Goal: Transaction & Acquisition: Purchase product/service

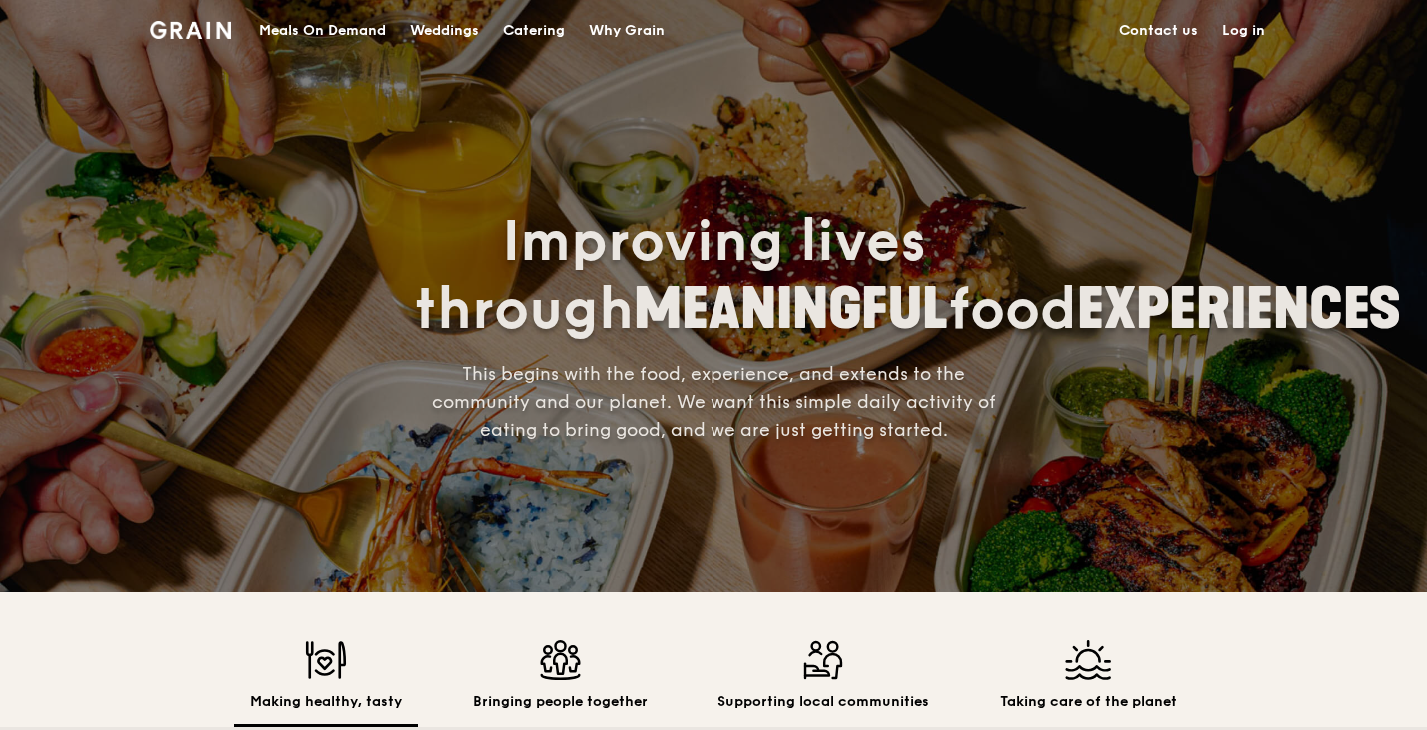
click at [531, 32] on div "Catering" at bounding box center [534, 31] width 62 height 60
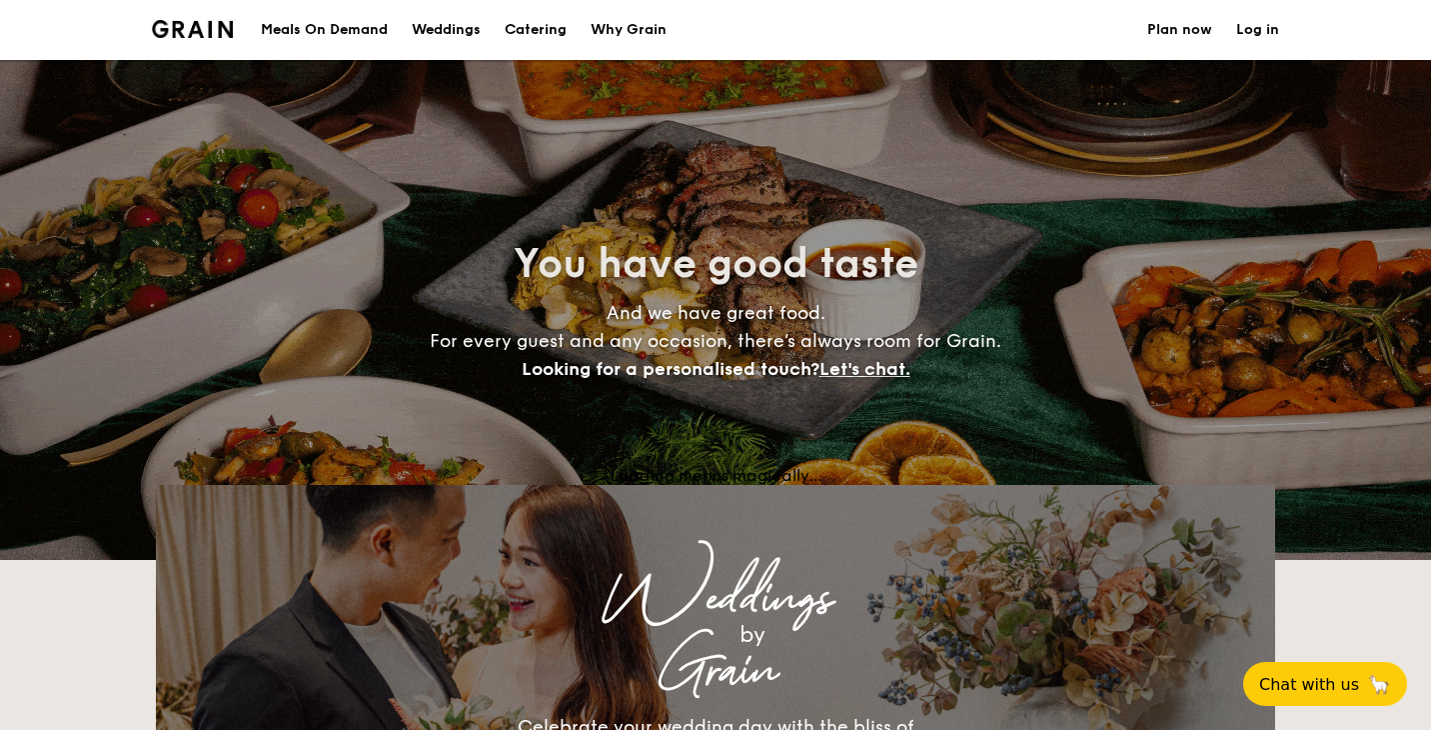
select select
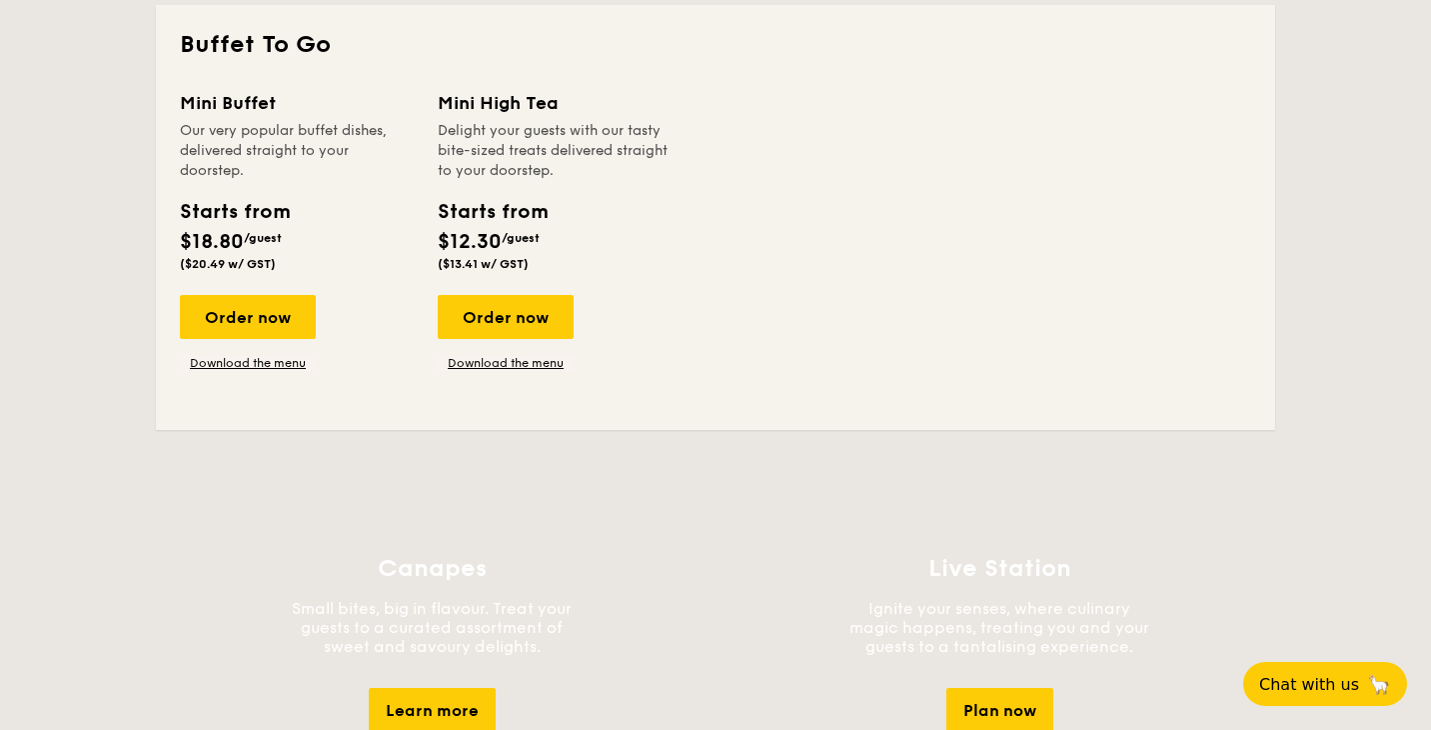
scroll to position [1335, 0]
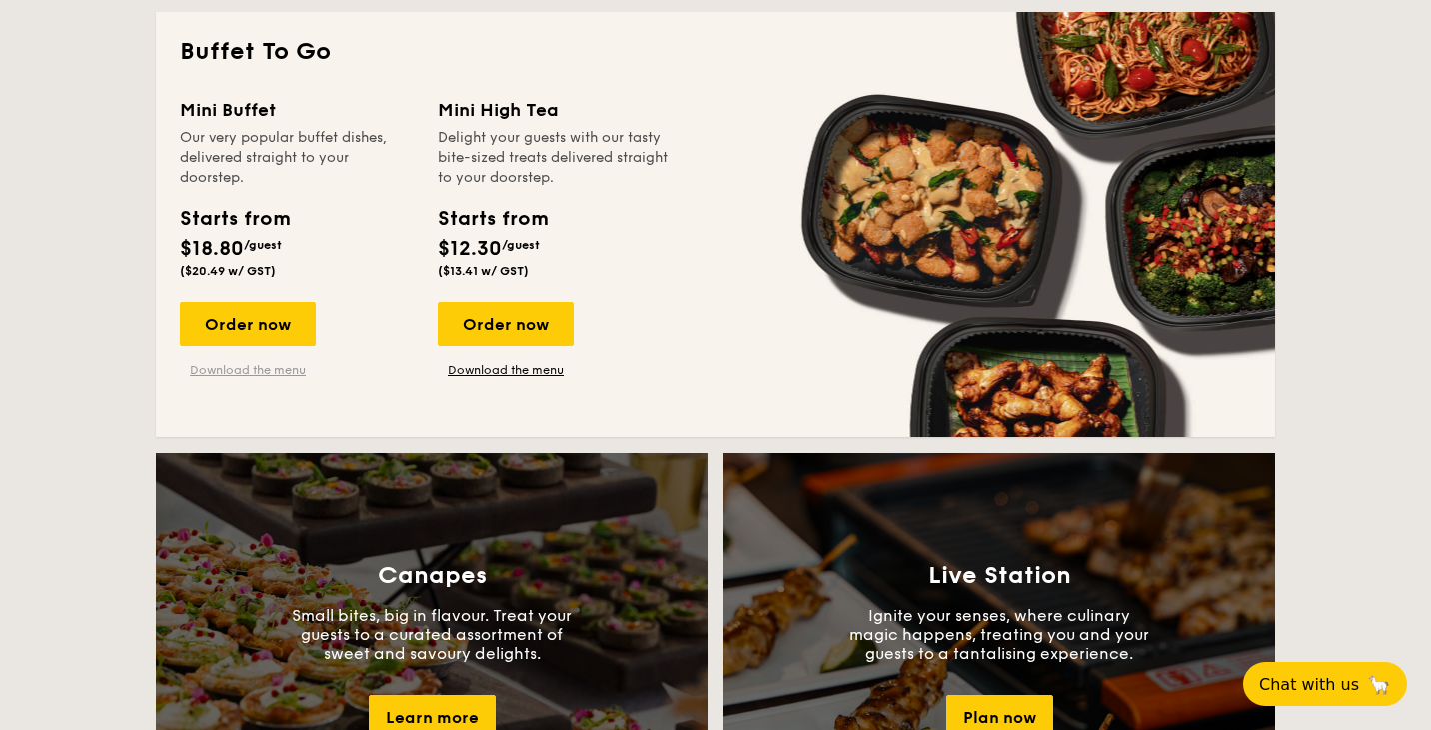
click at [272, 370] on link "Download the menu" at bounding box center [248, 370] width 136 height 16
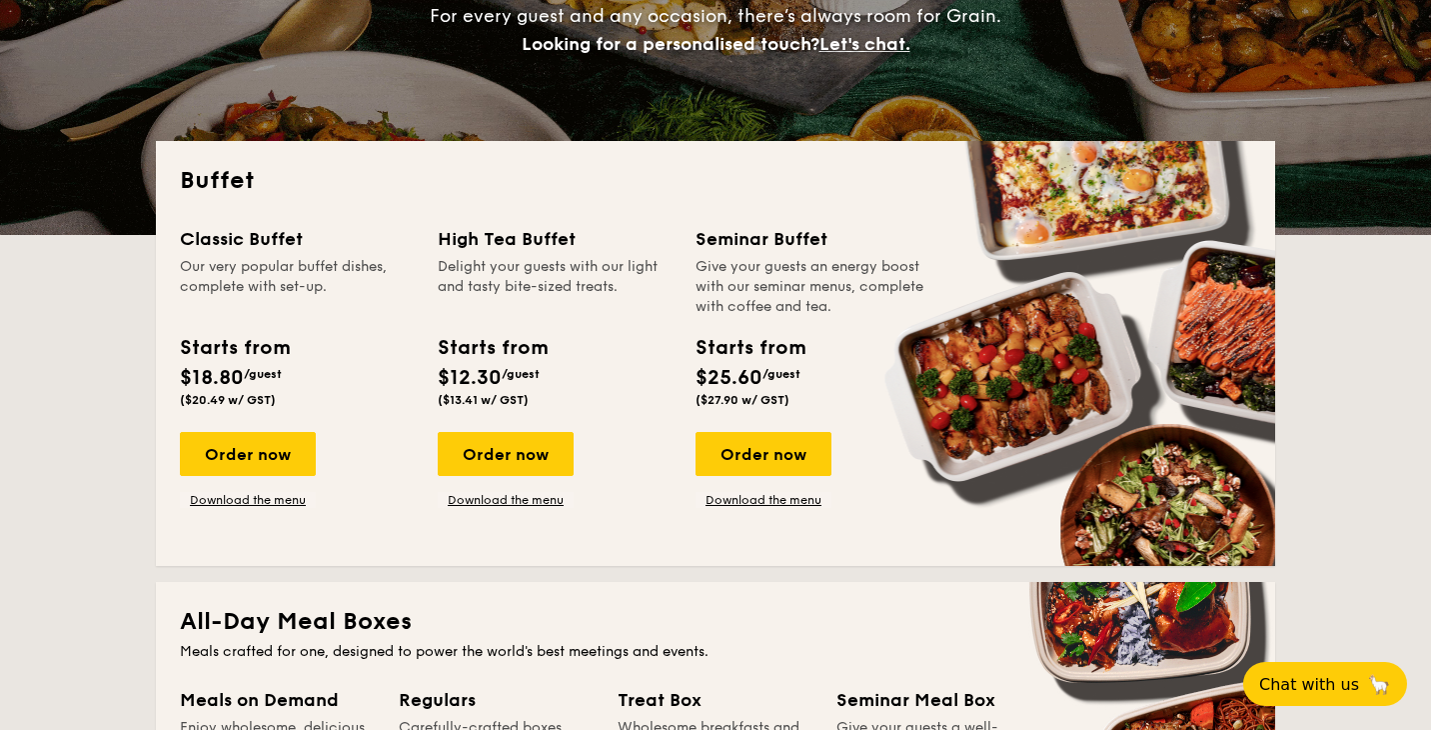
scroll to position [322, 0]
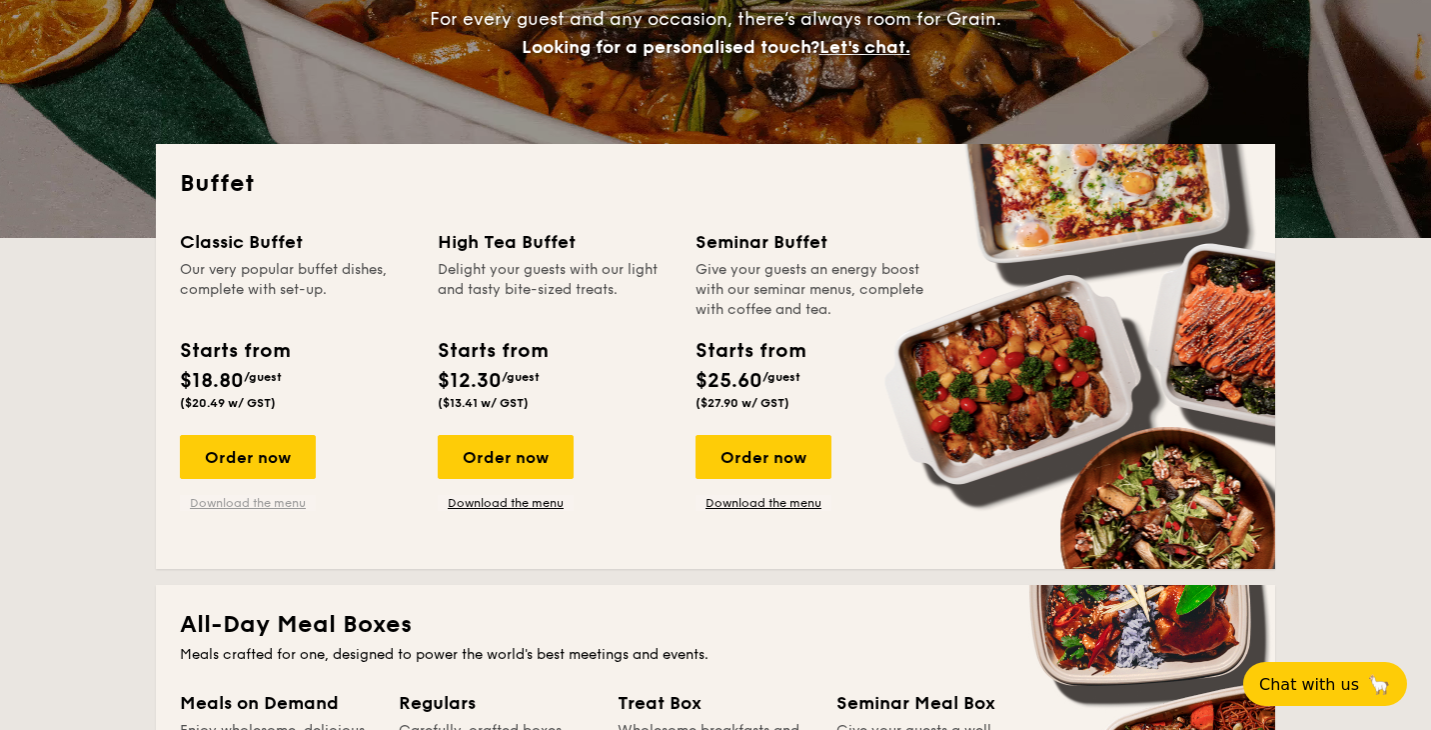
click at [256, 504] on link "Download the menu" at bounding box center [248, 503] width 136 height 16
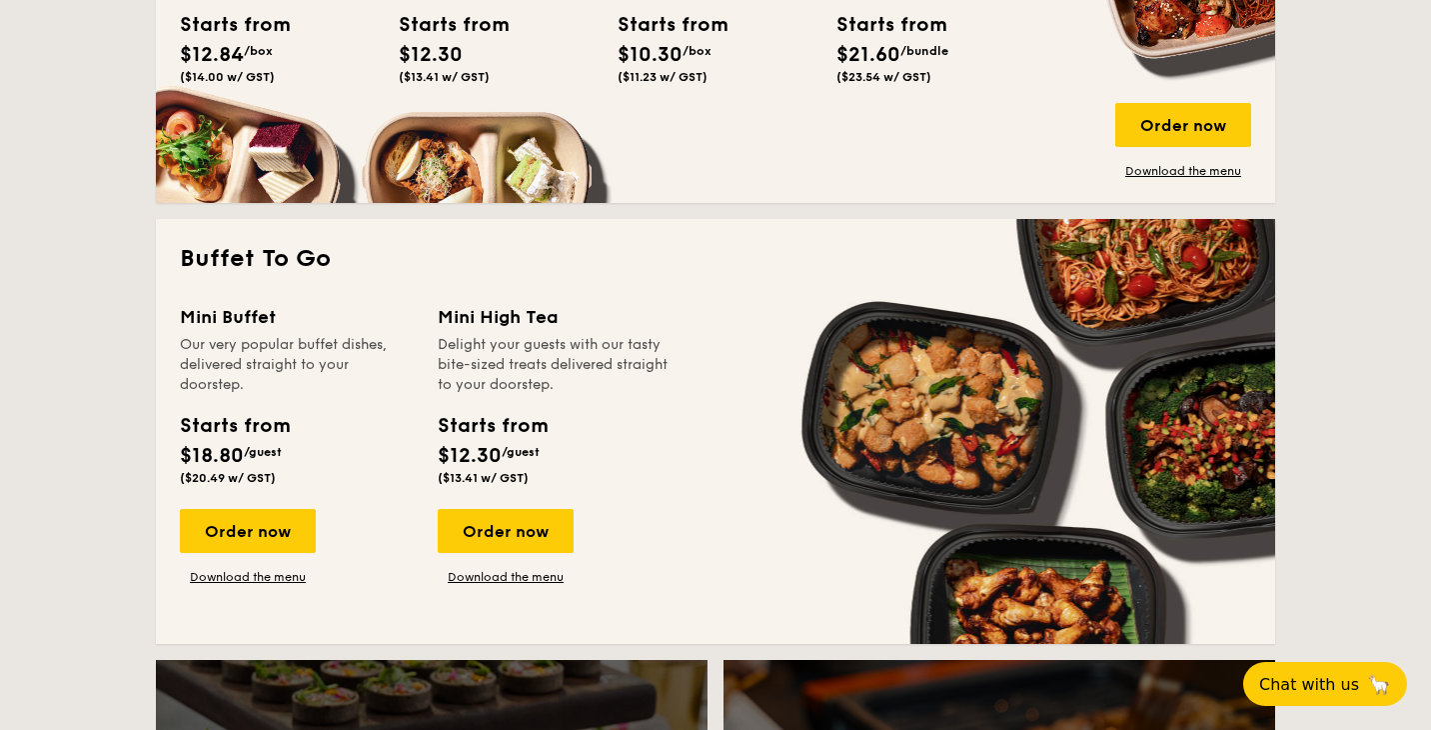
scroll to position [1137, 0]
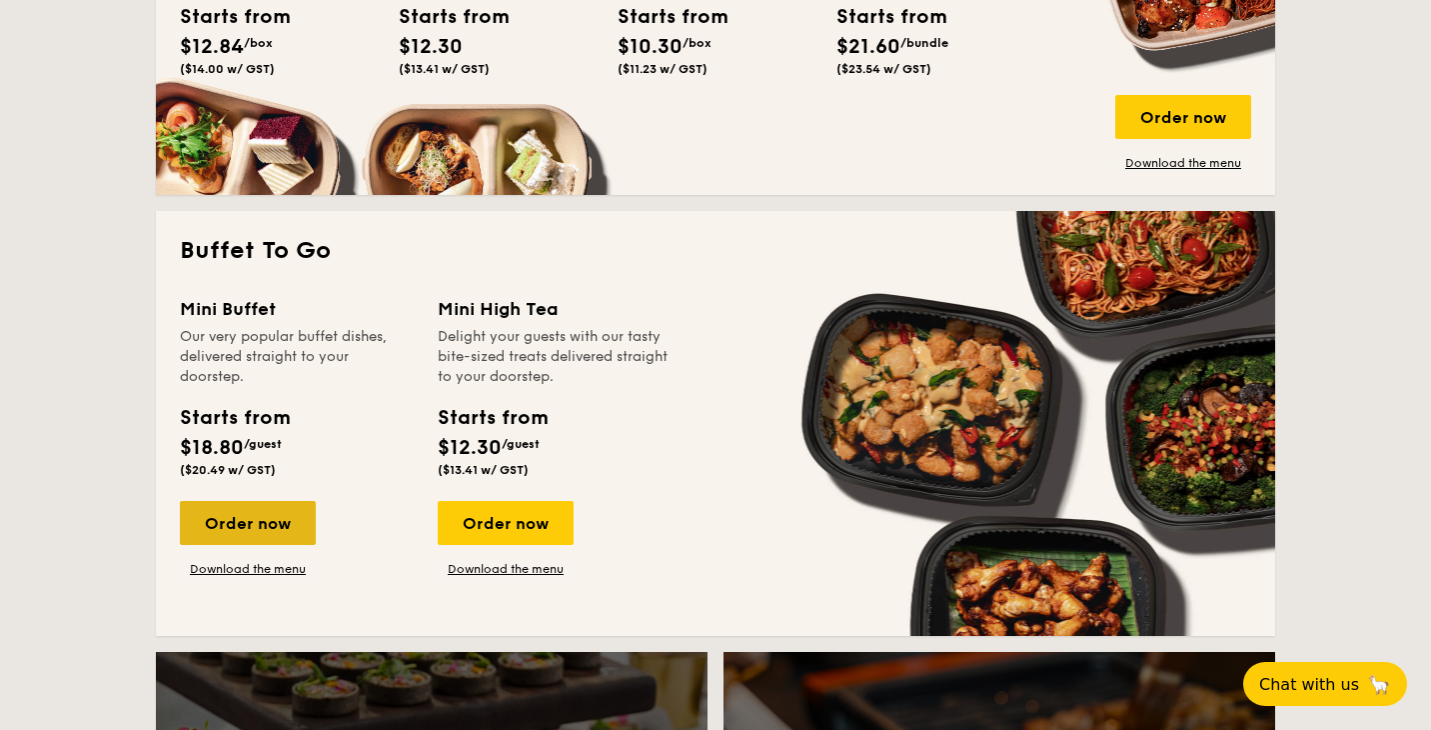
click at [293, 527] on div "Order now" at bounding box center [248, 523] width 136 height 44
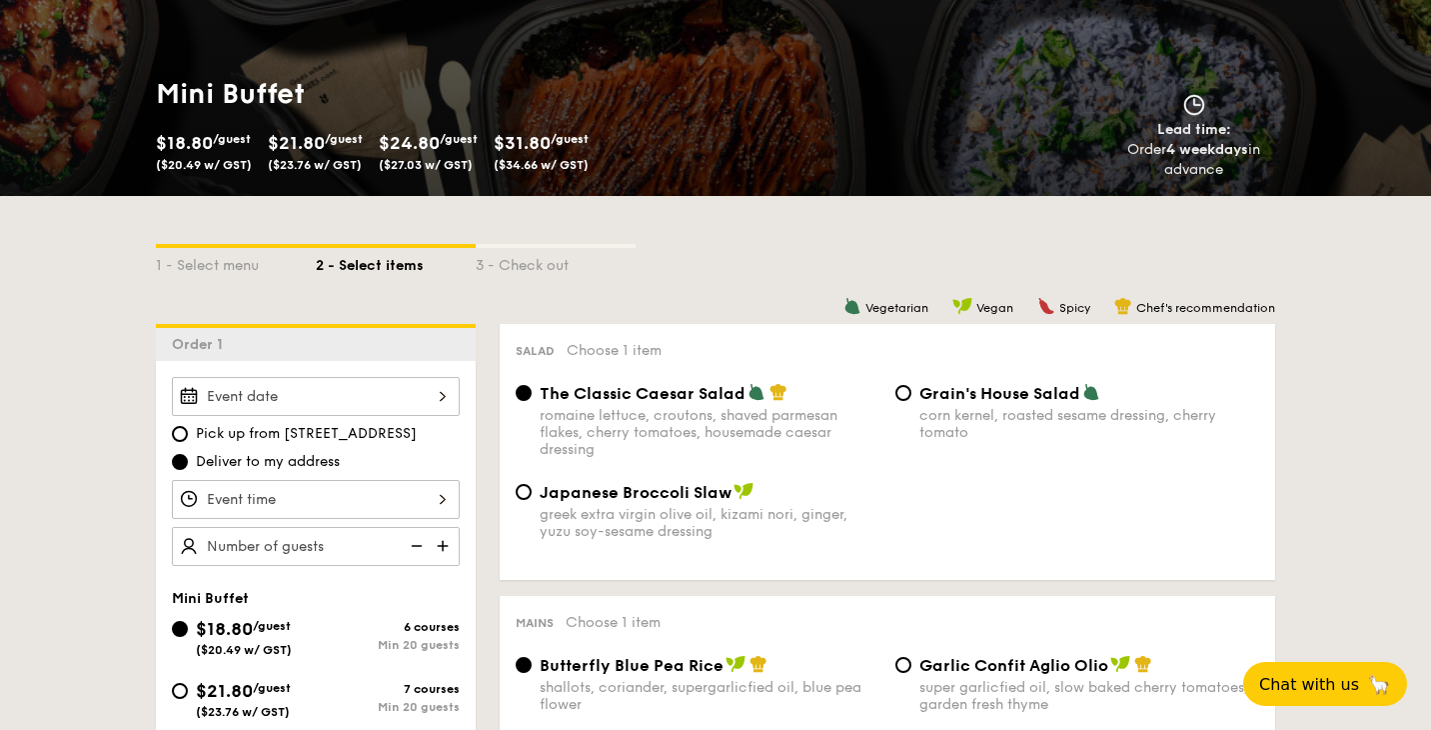
scroll to position [250, 0]
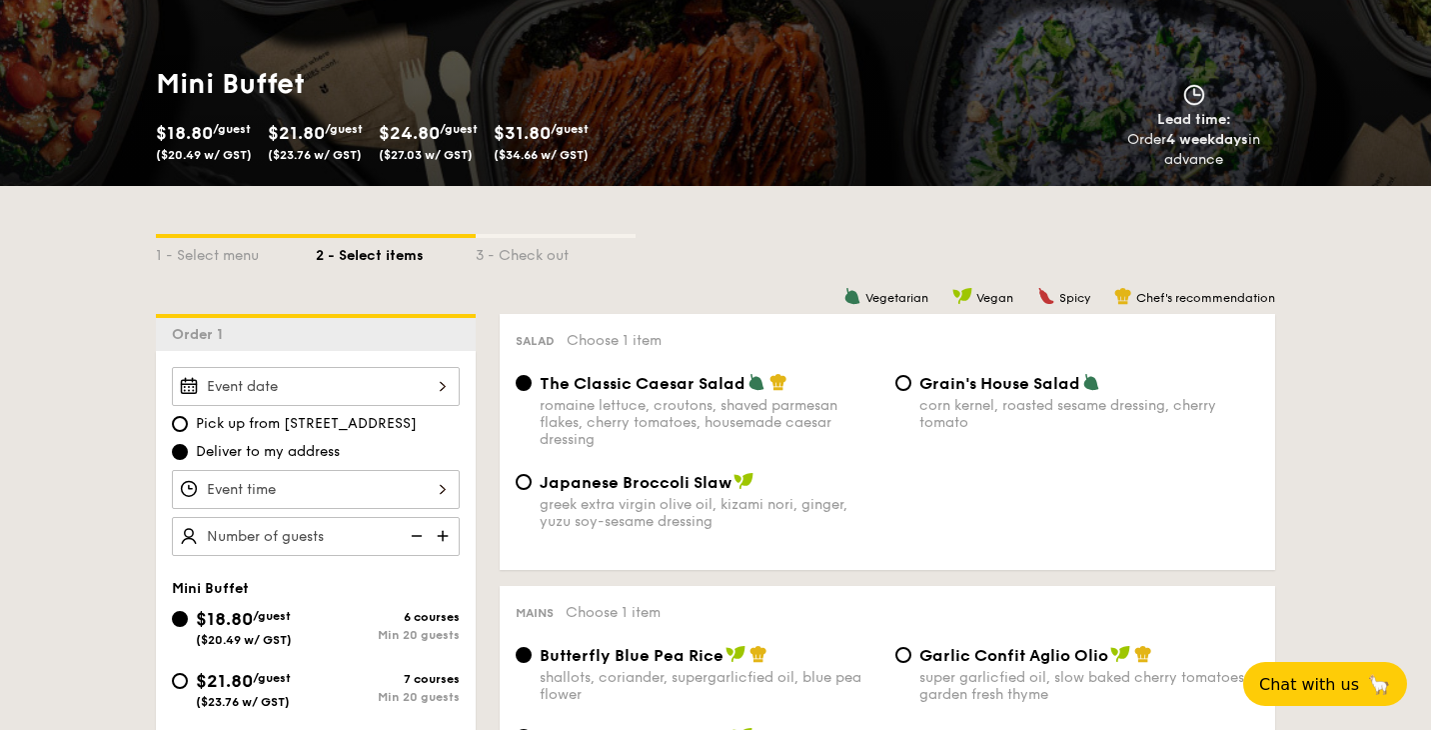
click at [269, 387] on div at bounding box center [316, 386] width 288 height 39
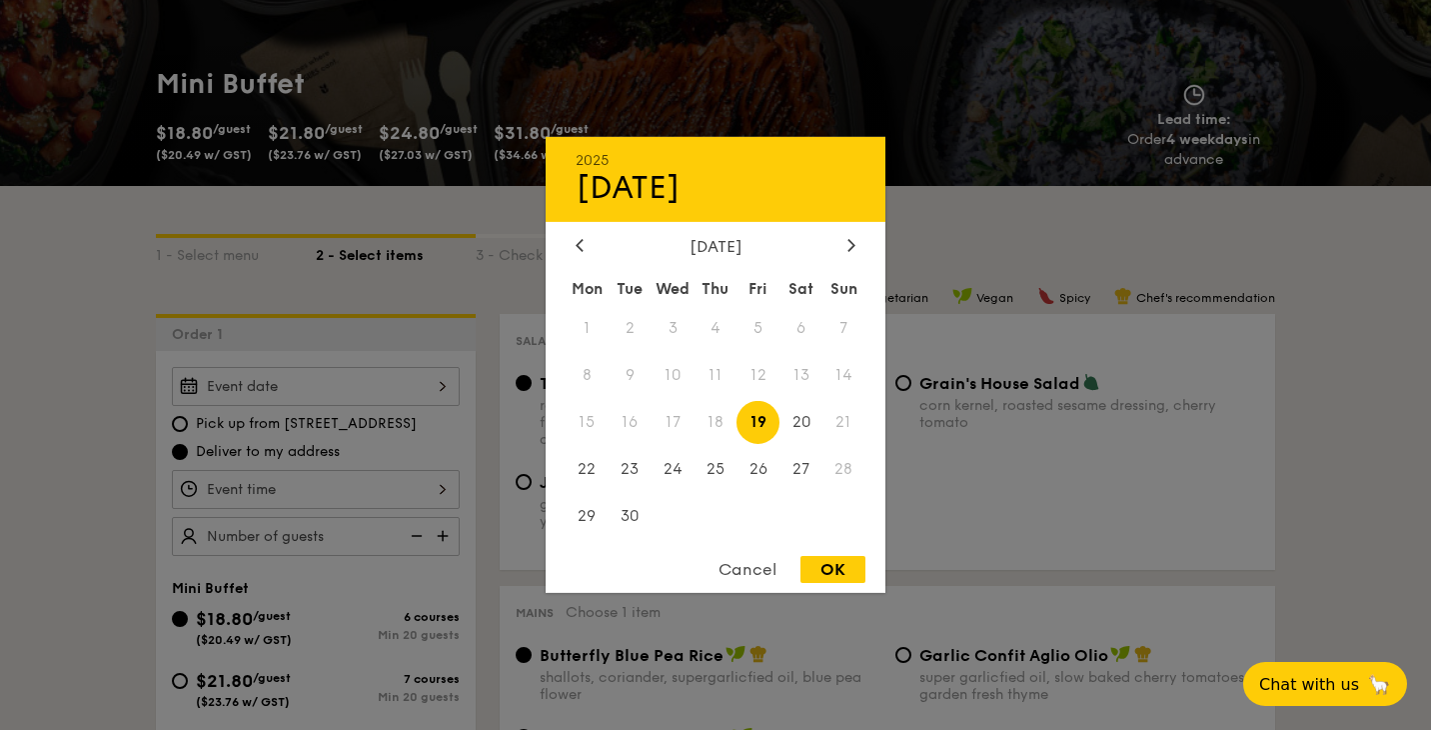
click at [847, 423] on span "21" at bounding box center [844, 422] width 43 height 43
click at [805, 420] on span "20" at bounding box center [801, 422] width 43 height 43
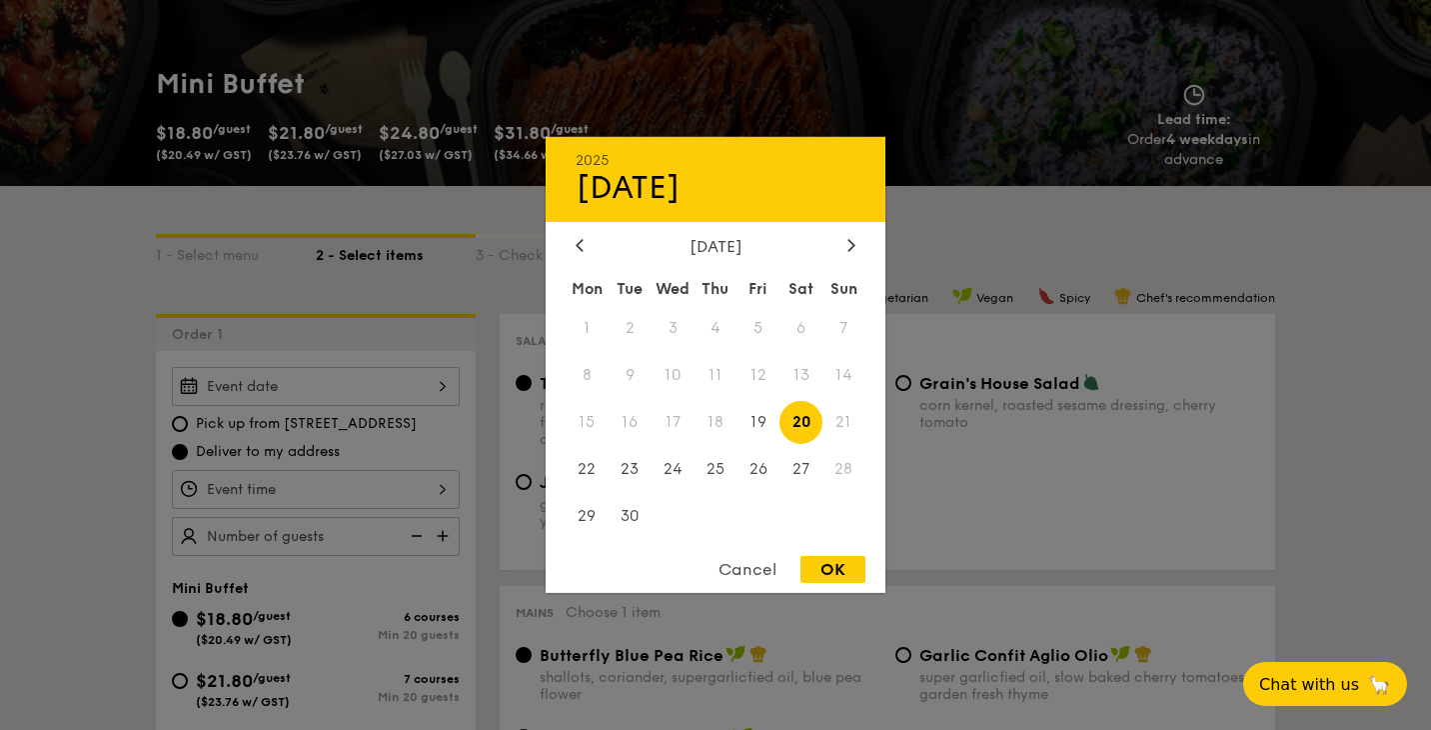
click at [842, 421] on span "21" at bounding box center [844, 422] width 43 height 43
click at [842, 473] on span "28" at bounding box center [844, 468] width 43 height 43
click at [842, 472] on span "28" at bounding box center [844, 468] width 43 height 43
click at [846, 420] on span "21" at bounding box center [844, 422] width 43 height 43
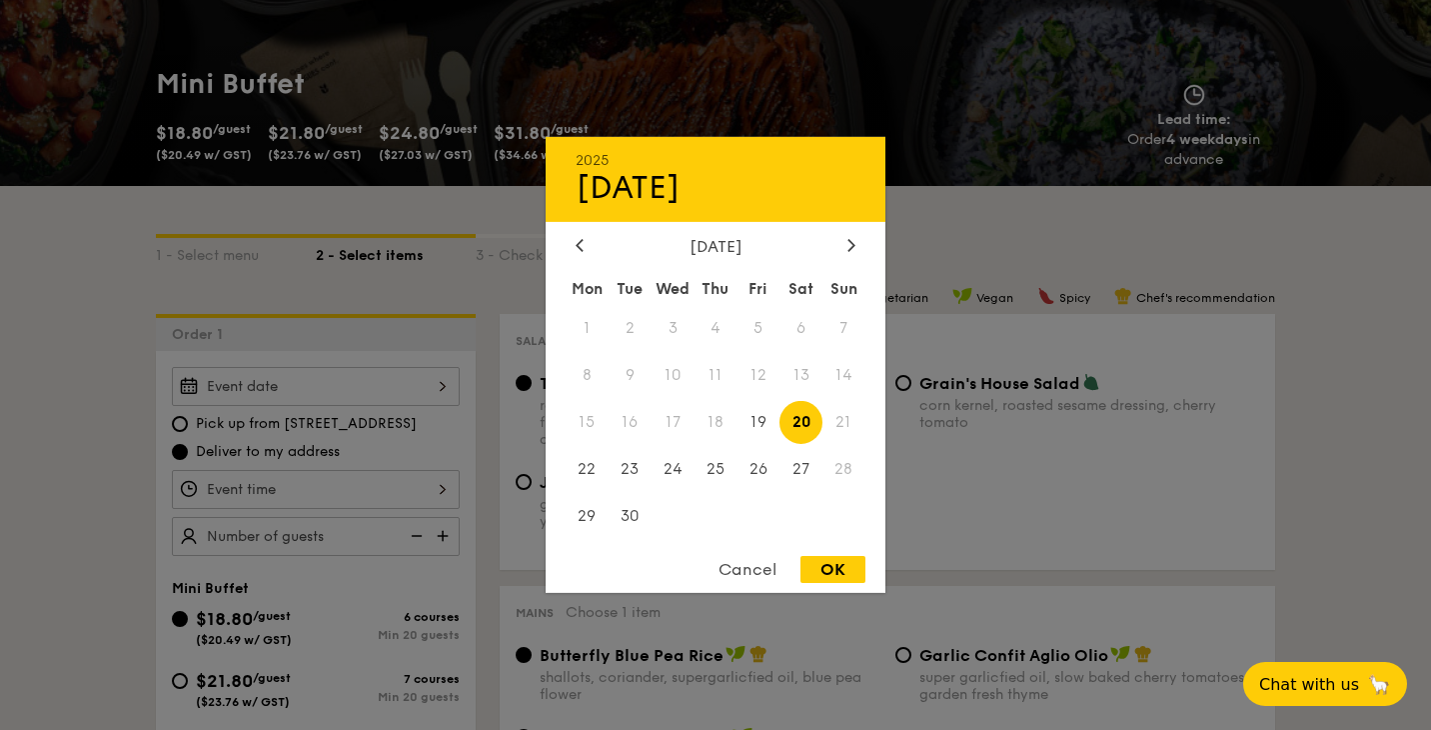
click at [761, 570] on div "Cancel" at bounding box center [748, 569] width 98 height 27
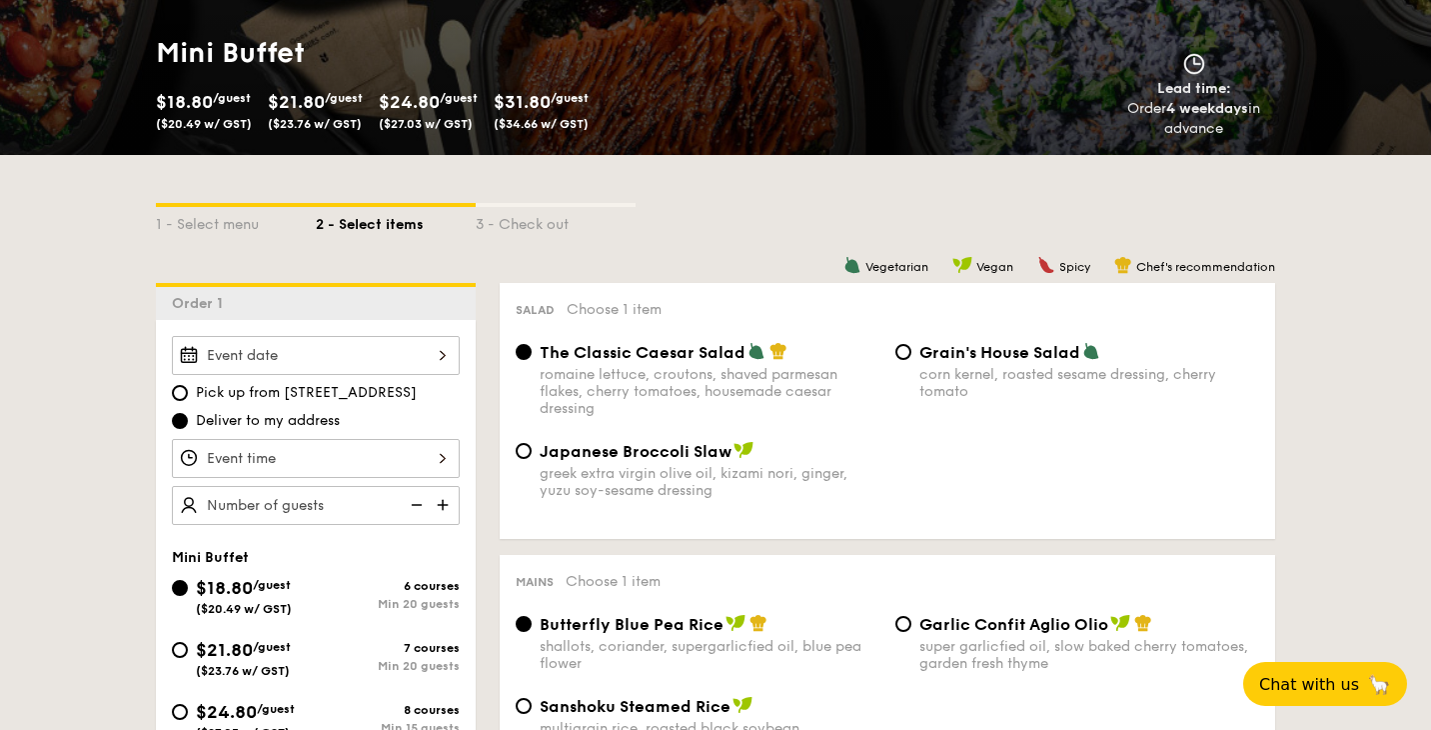
scroll to position [287, 0]
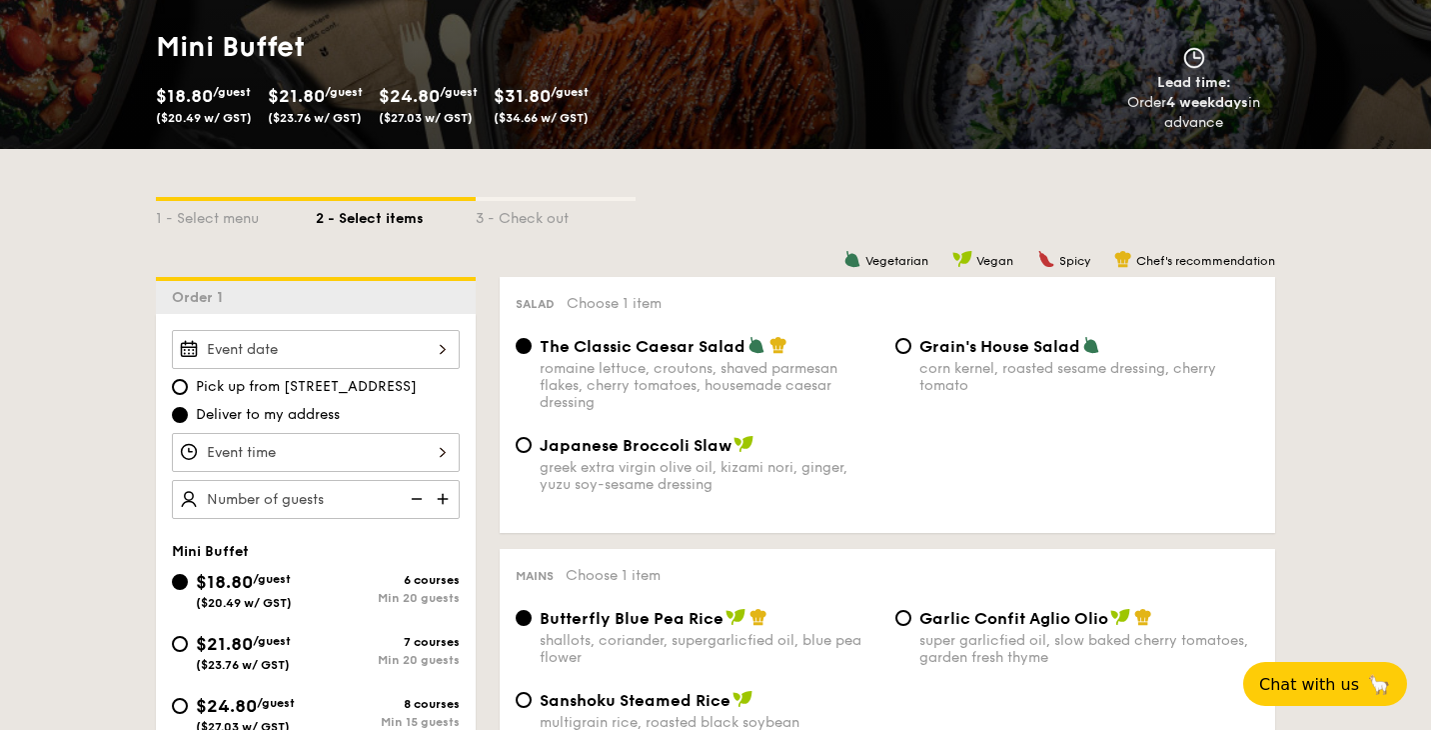
click at [438, 353] on div at bounding box center [316, 349] width 288 height 39
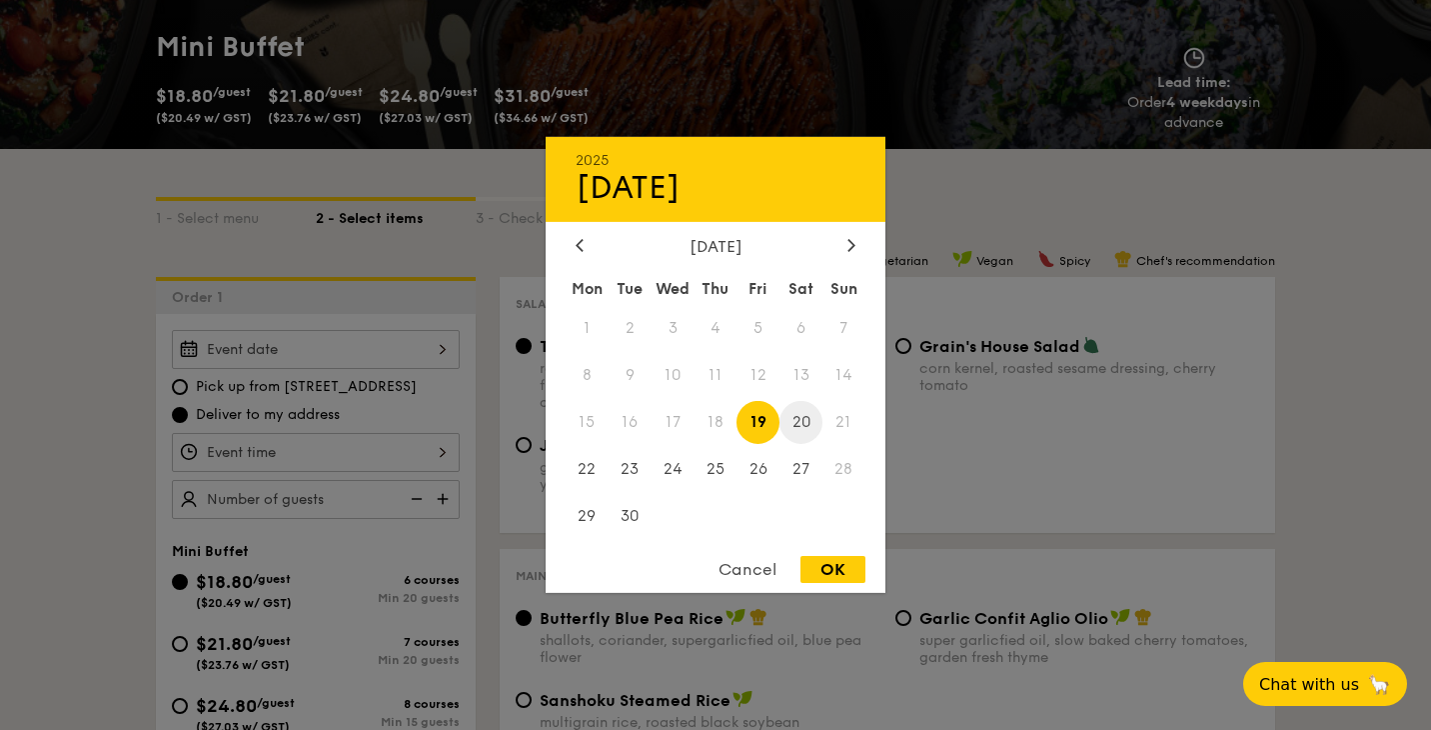
click at [803, 420] on span "20" at bounding box center [801, 422] width 43 height 43
click at [846, 575] on div "OK" at bounding box center [833, 569] width 65 height 27
type input "Sep 20, 2025"
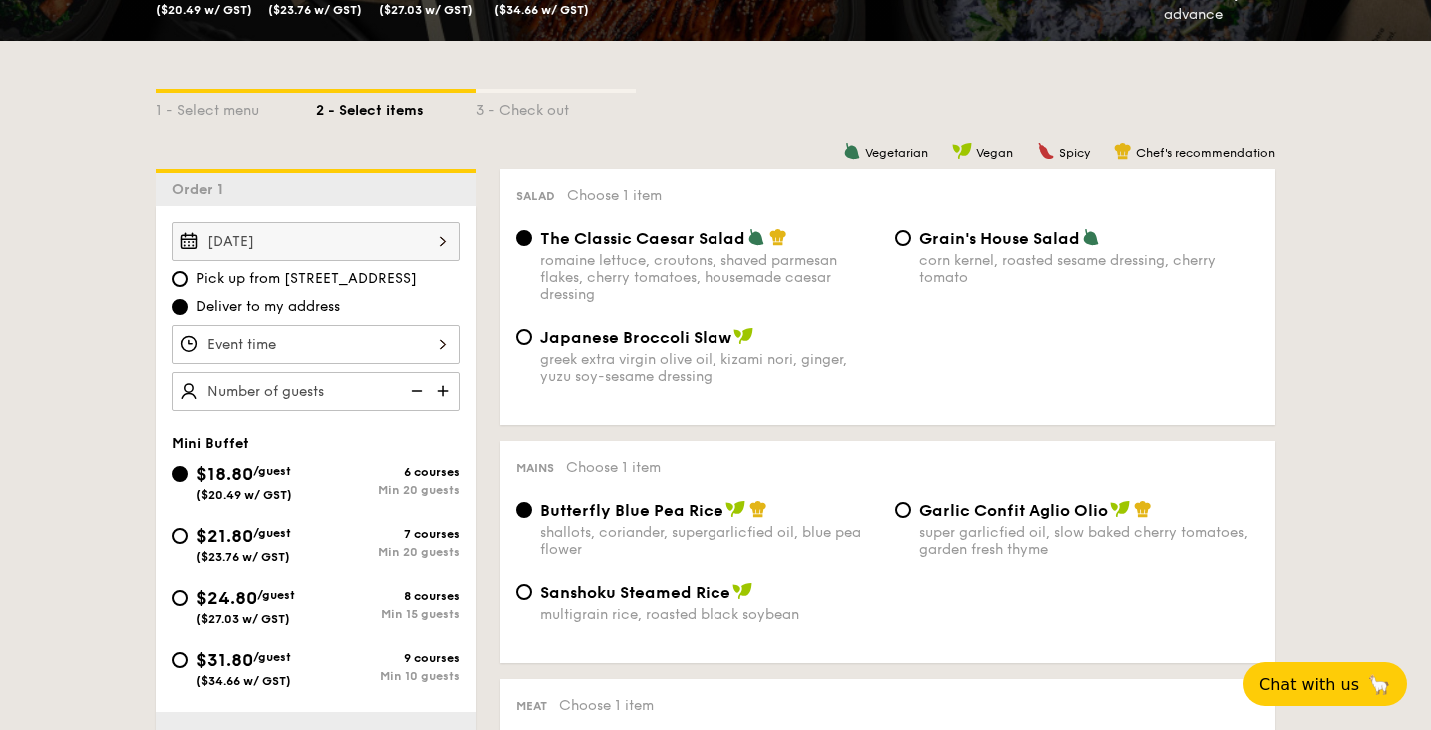
scroll to position [411, 0]
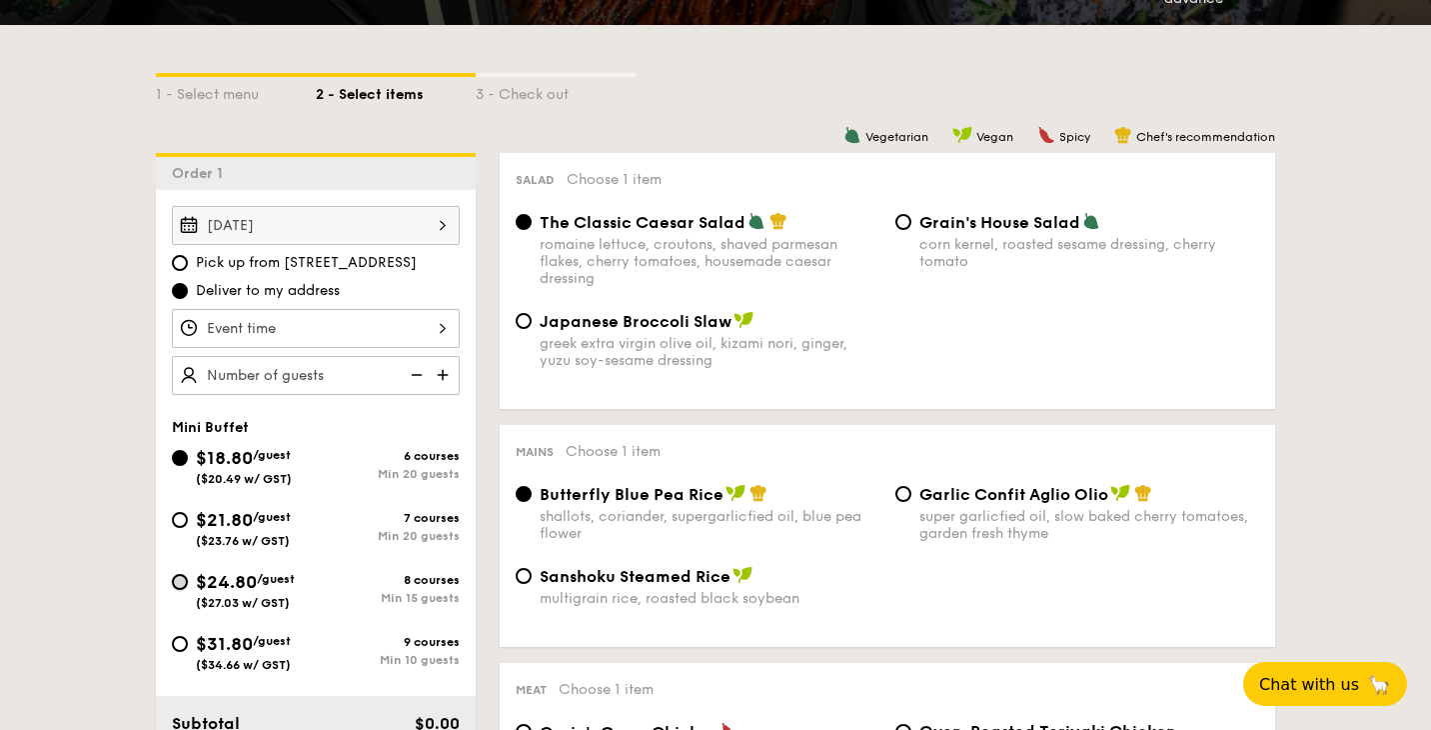
click at [182, 584] on input "$24.80 /guest ($27.03 w/ GST) 8 courses Min 15 guests" at bounding box center [180, 582] width 16 height 16
radio input "true"
radio input "false"
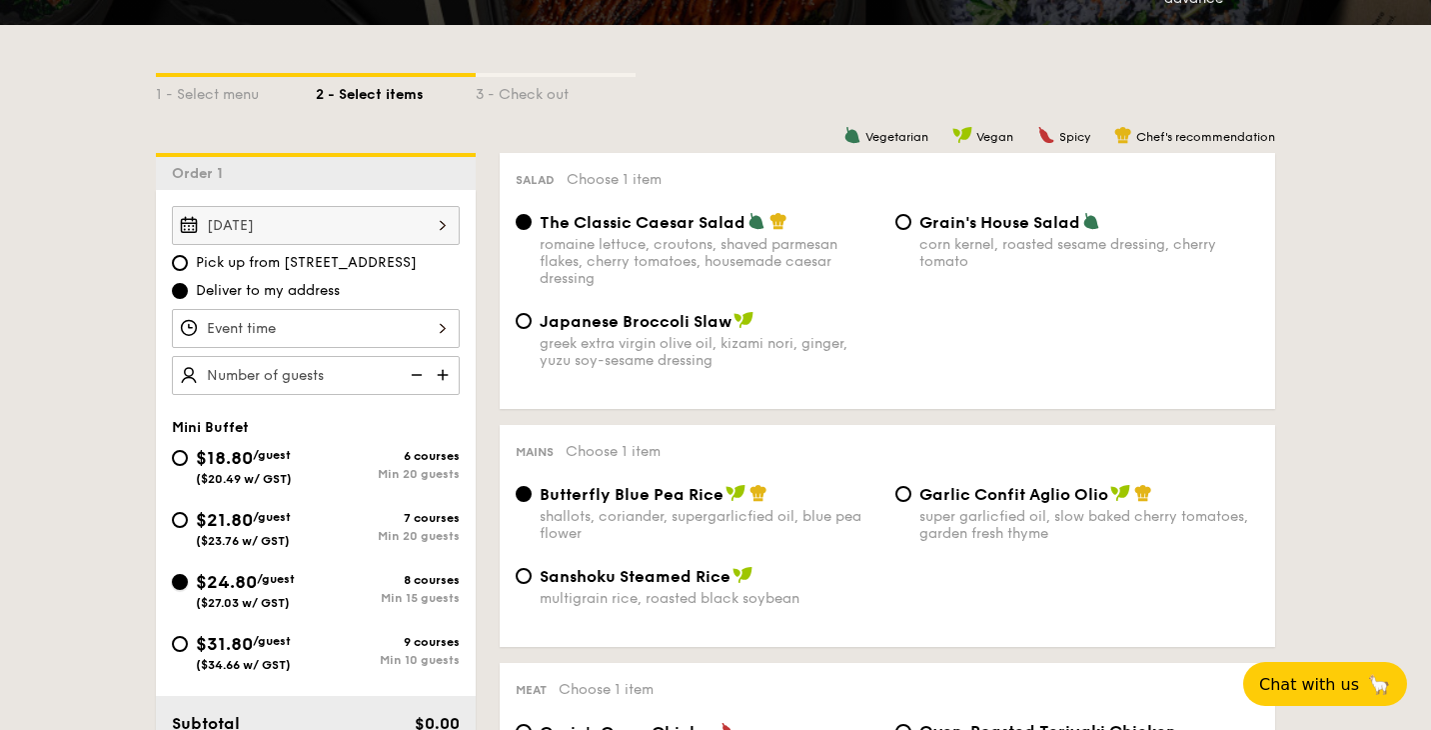
radio input "true"
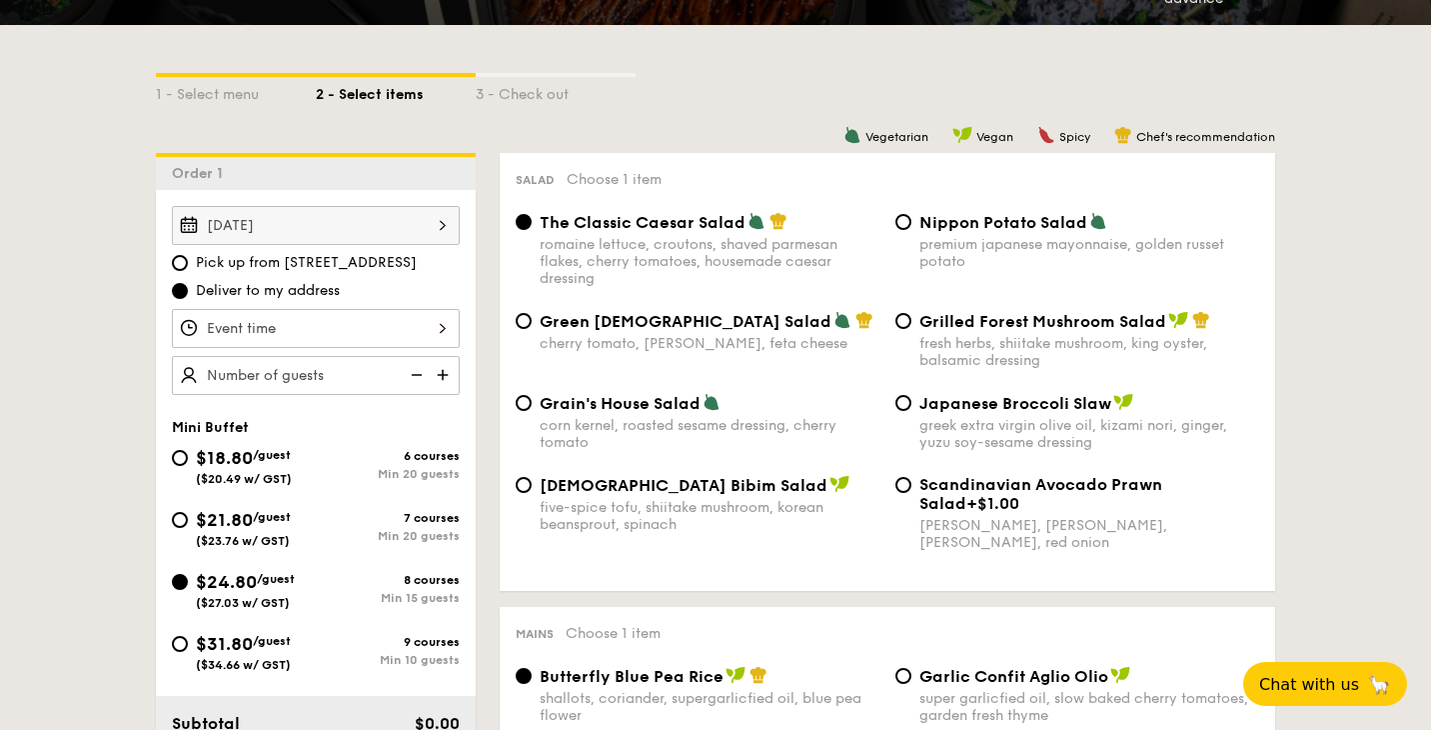
click at [448, 375] on img at bounding box center [445, 375] width 30 height 38
type input "15 guests"
click at [438, 329] on div at bounding box center [316, 328] width 288 height 39
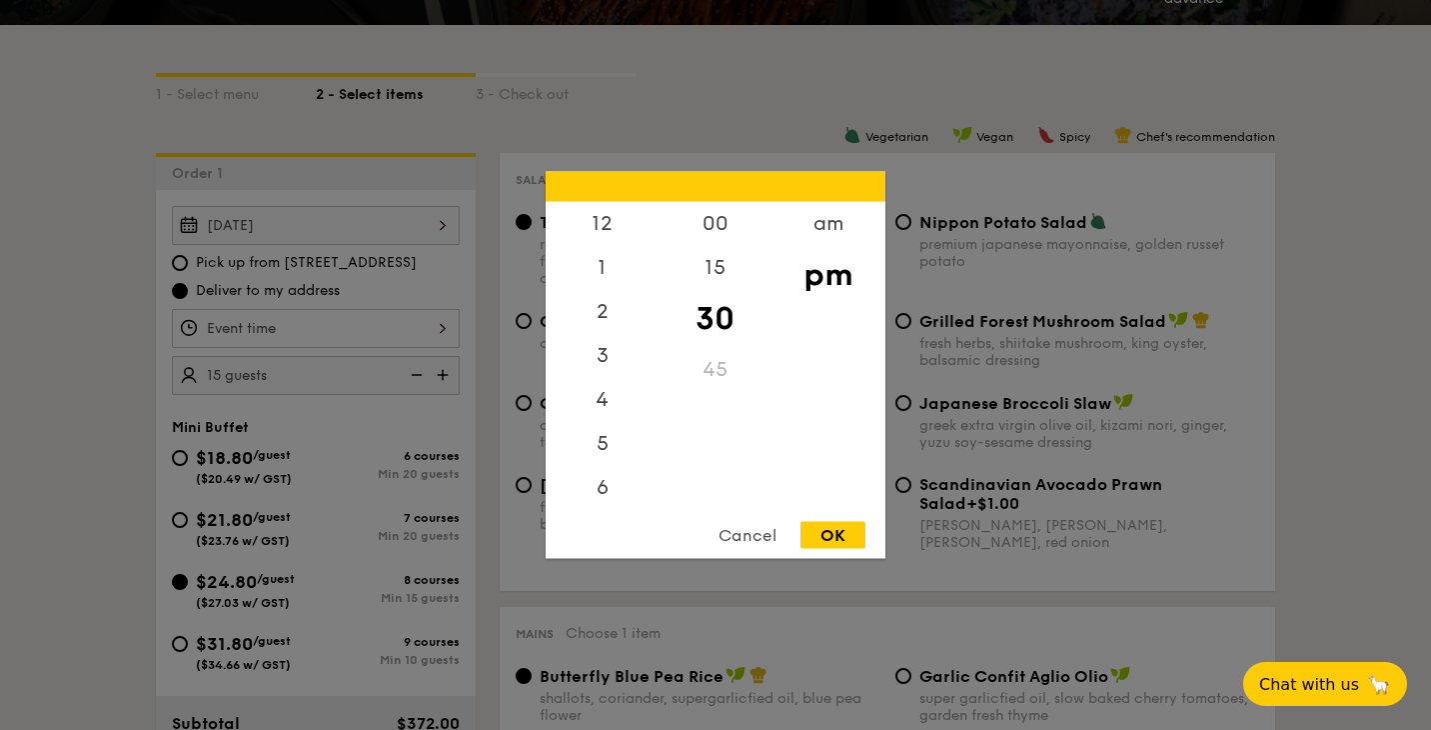
scroll to position [88, 0]
click at [605, 413] on div "6" at bounding box center [602, 407] width 113 height 58
click at [720, 216] on div "00" at bounding box center [715, 231] width 113 height 58
click at [839, 533] on div "OK" at bounding box center [833, 535] width 65 height 27
type input "6:00PM"
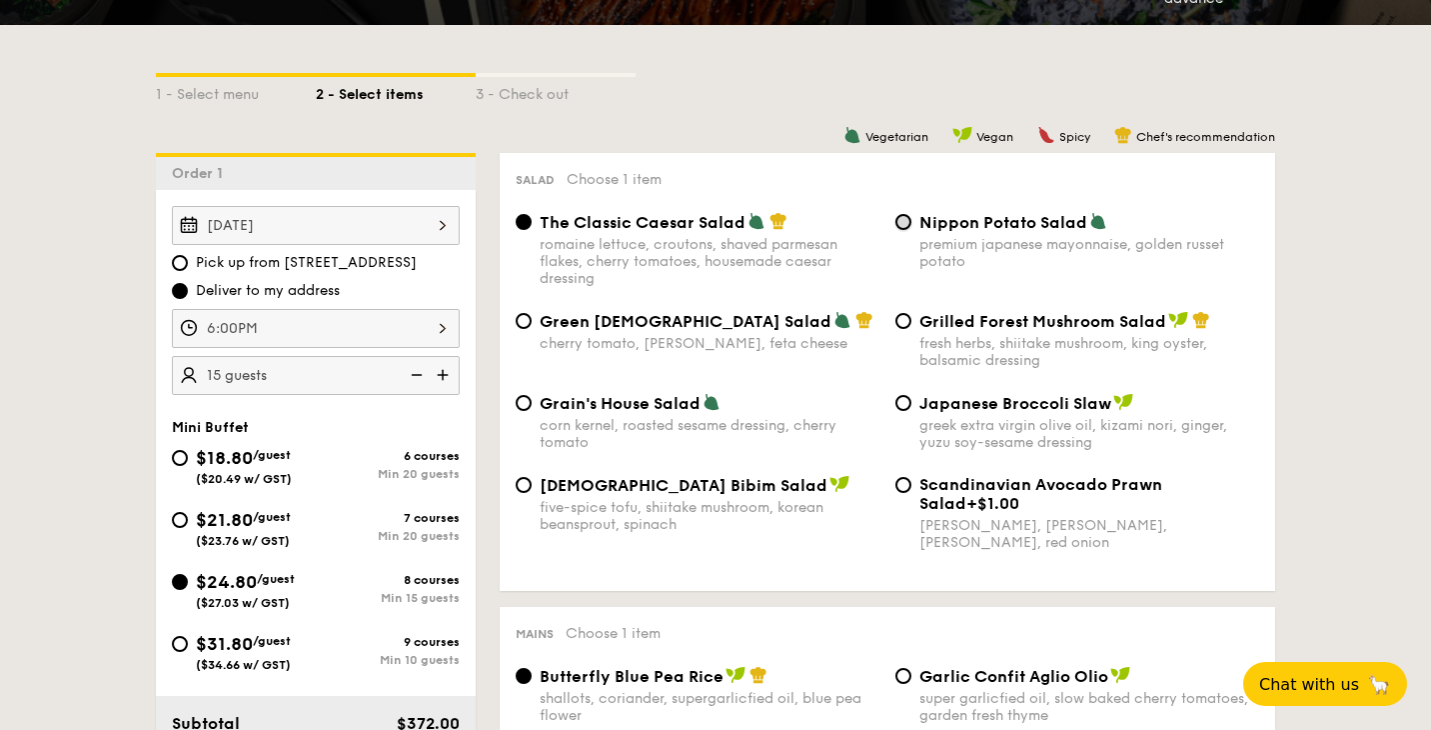
click at [905, 221] on input "Nippon Potato Salad premium japanese mayonnaise, golden russet potato" at bounding box center [904, 222] width 16 height 16
radio input "true"
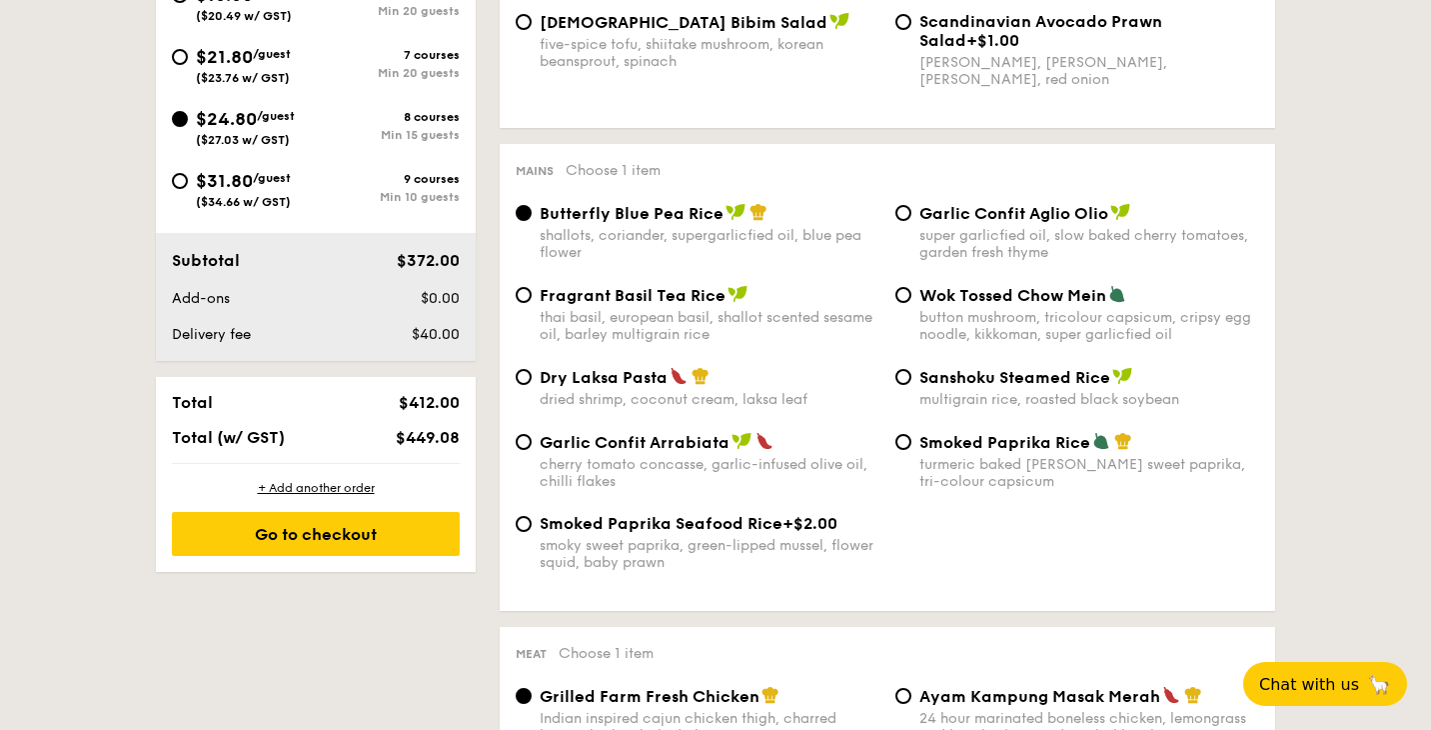
scroll to position [875, 0]
click at [528, 215] on input "Butterfly Blue Pea Rice shallots, coriander, supergarlicfied oil, blue pea flow…" at bounding box center [524, 212] width 16 height 16
click at [523, 383] on input "Dry Laksa Pasta dried shrimp, coconut cream, laksa leaf" at bounding box center [524, 376] width 16 height 16
radio input "true"
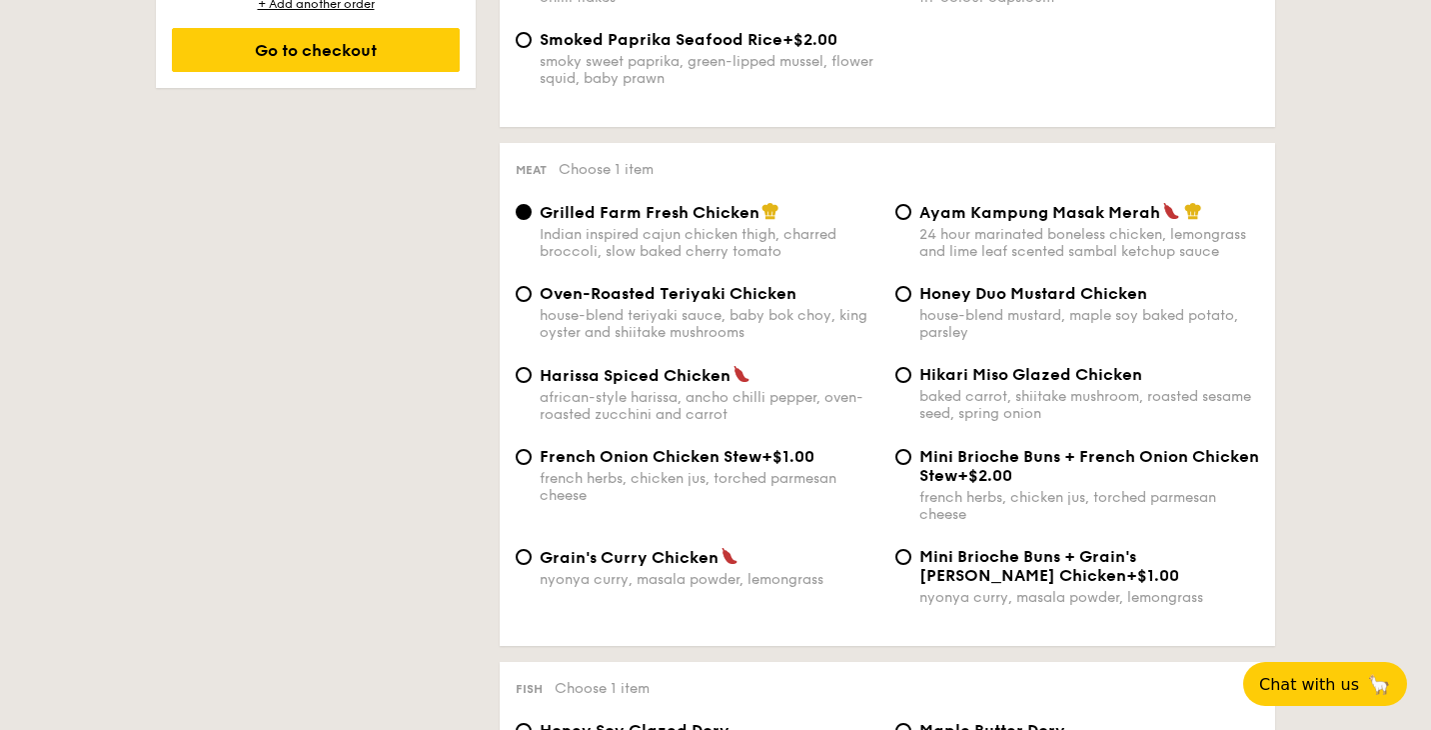
scroll to position [1360, 0]
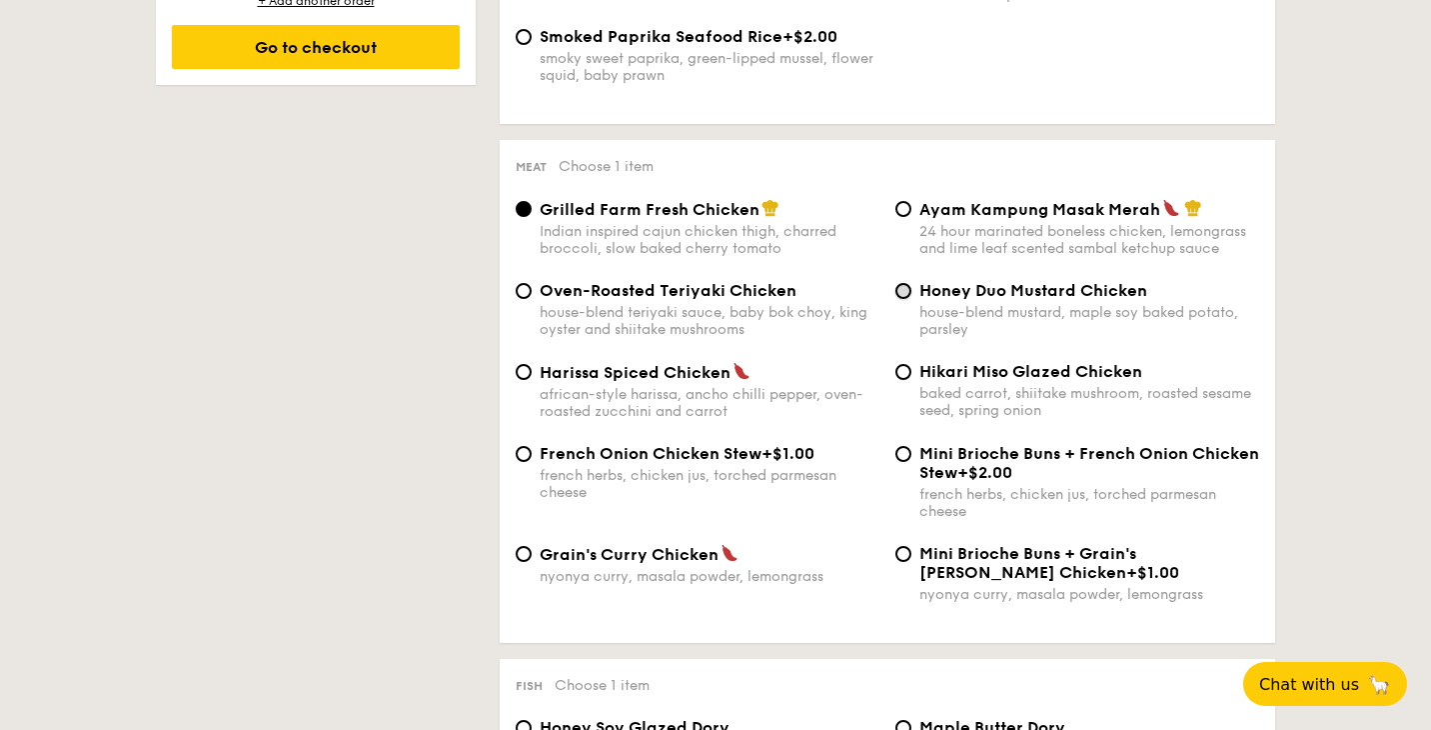
click at [904, 299] on input "Honey Duo Mustard Chicken house-blend mustard, maple soy baked potato, parsley" at bounding box center [904, 291] width 16 height 16
radio input "true"
click at [524, 462] on input "French Onion Chicken Stew +$1.00 french herbs, chicken jus, torched parmesan ch…" at bounding box center [524, 454] width 16 height 16
radio input "true"
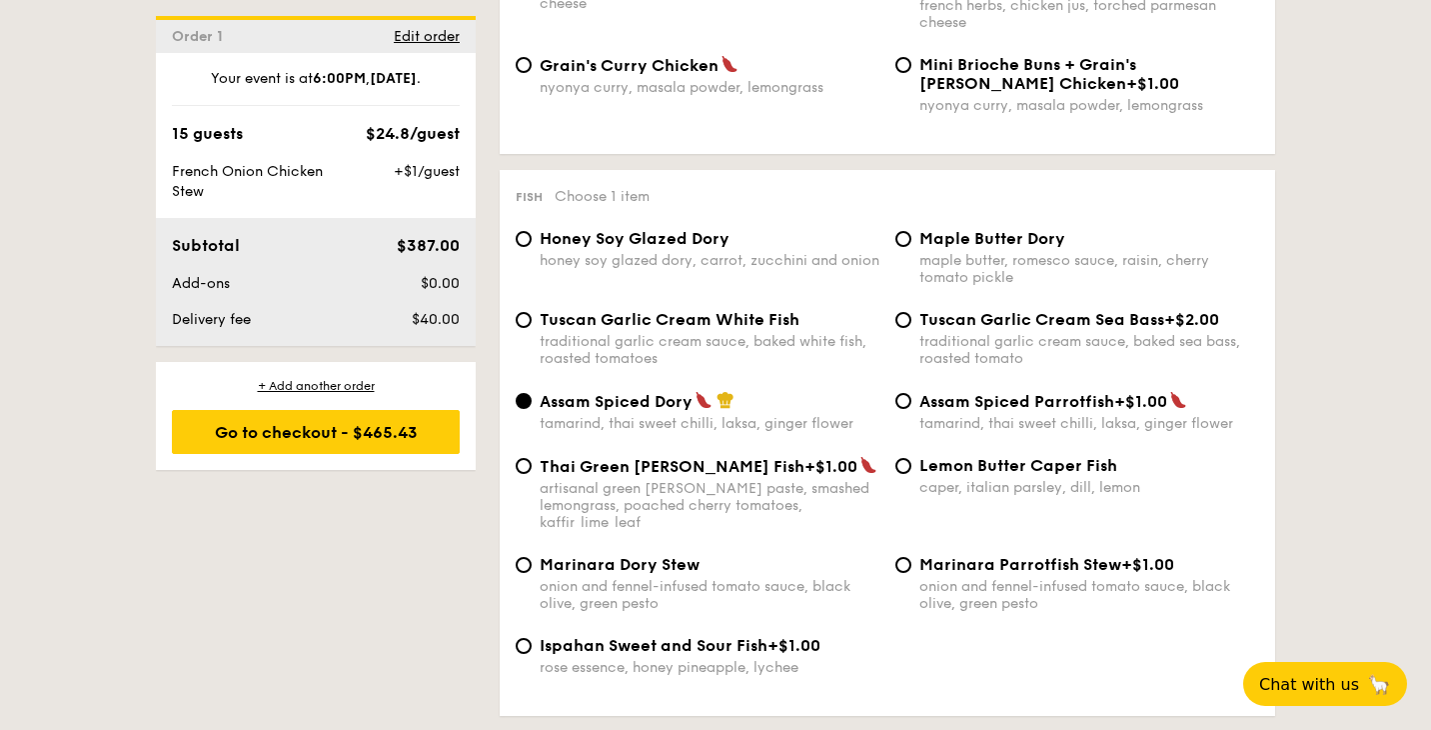
scroll to position [1850, 0]
click at [527, 327] on input "Tuscan Garlic Cream White Fish traditional garlic cream sauce, baked white fish…" at bounding box center [524, 319] width 16 height 16
radio input "true"
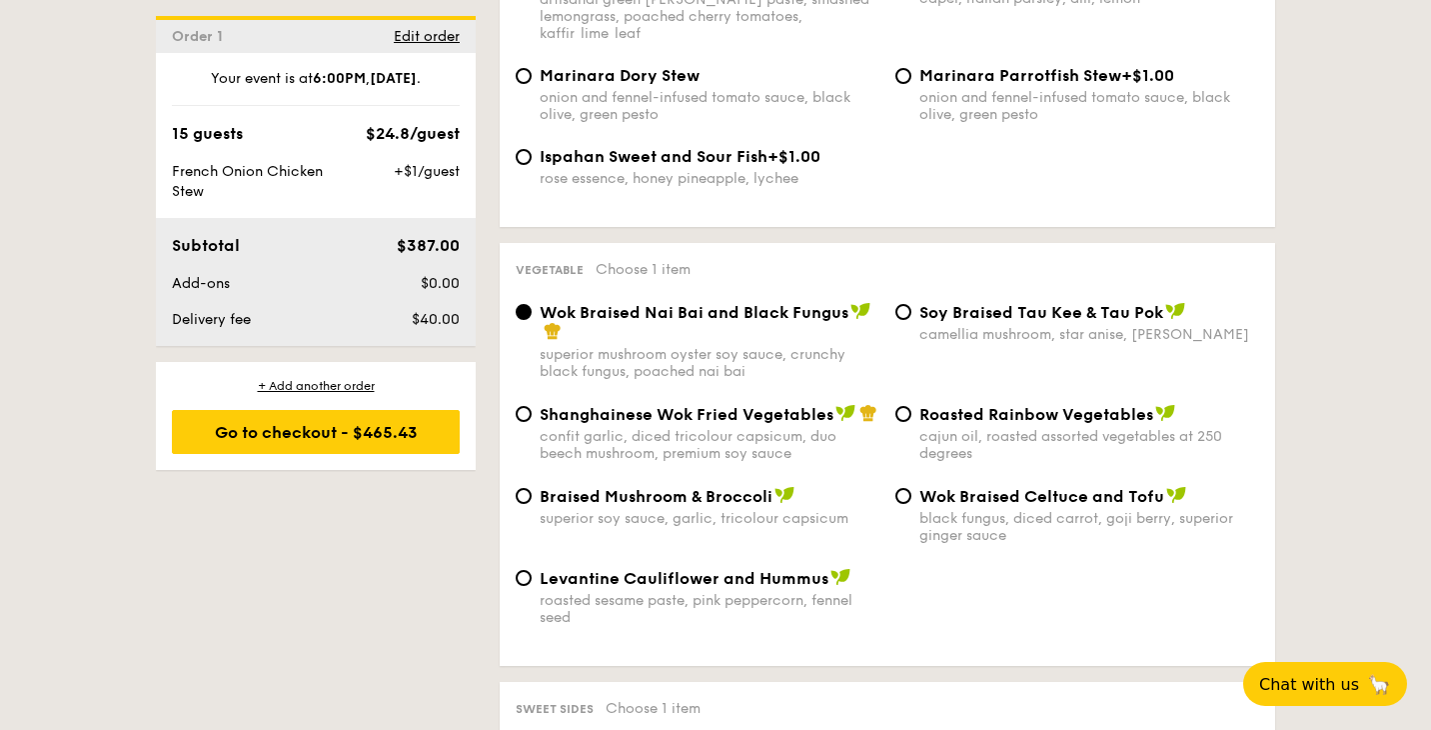
scroll to position [2353, 0]
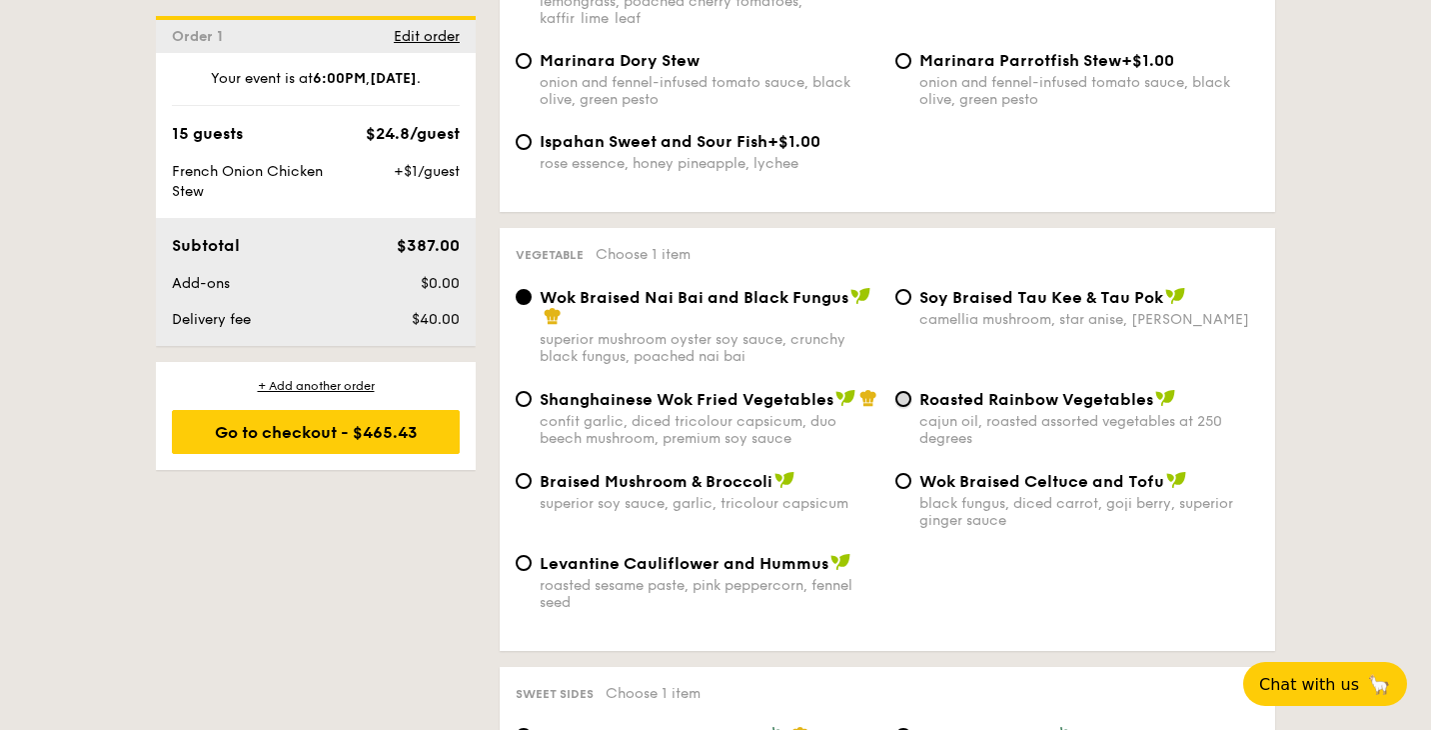
click at [905, 400] on input "Roasted Rainbow Vegetables cajun oil, roasted assorted vegetables at 250 degrees" at bounding box center [904, 399] width 16 height 16
radio input "true"
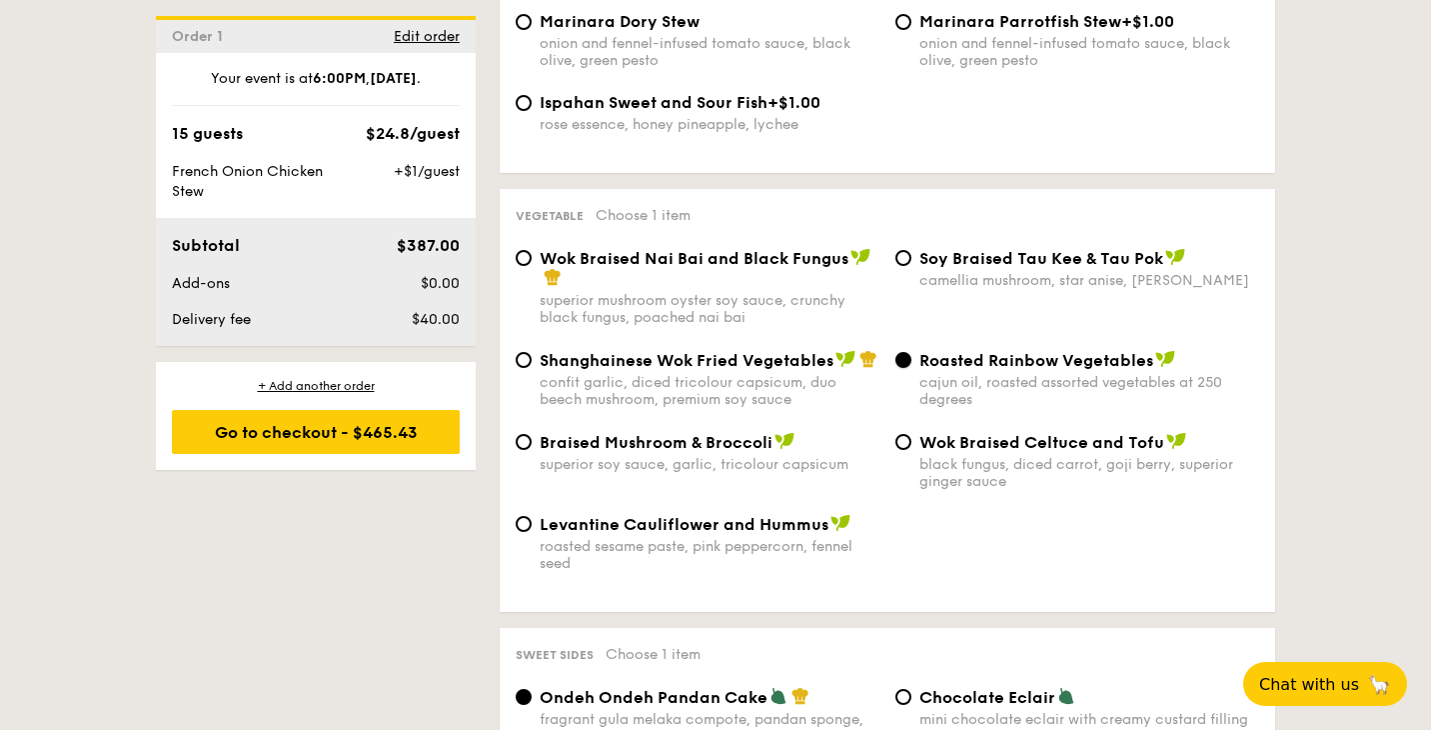
scroll to position [2394, 0]
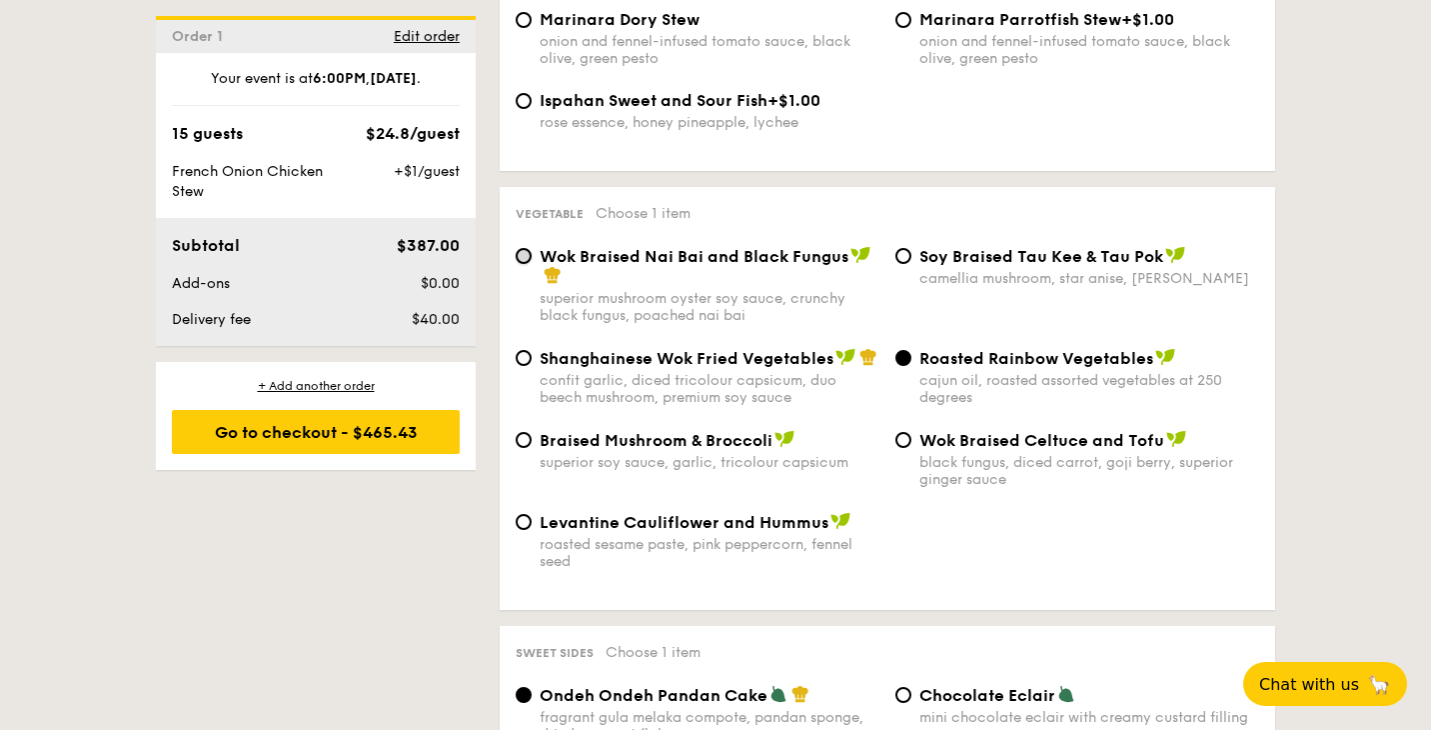
click at [527, 259] on input "Wok Braised Nai Bai and Black Fungus superior mushroom oyster soy sauce, crunch…" at bounding box center [524, 256] width 16 height 16
radio input "true"
click at [900, 369] on div "Roasted Rainbow Vegetables cajun oil, roasted assorted vegetables at 250 degrees" at bounding box center [1078, 377] width 380 height 58
click at [903, 359] on input "Roasted Rainbow Vegetables cajun oil, roasted assorted vegetables at 250 degrees" at bounding box center [904, 358] width 16 height 16
radio input "true"
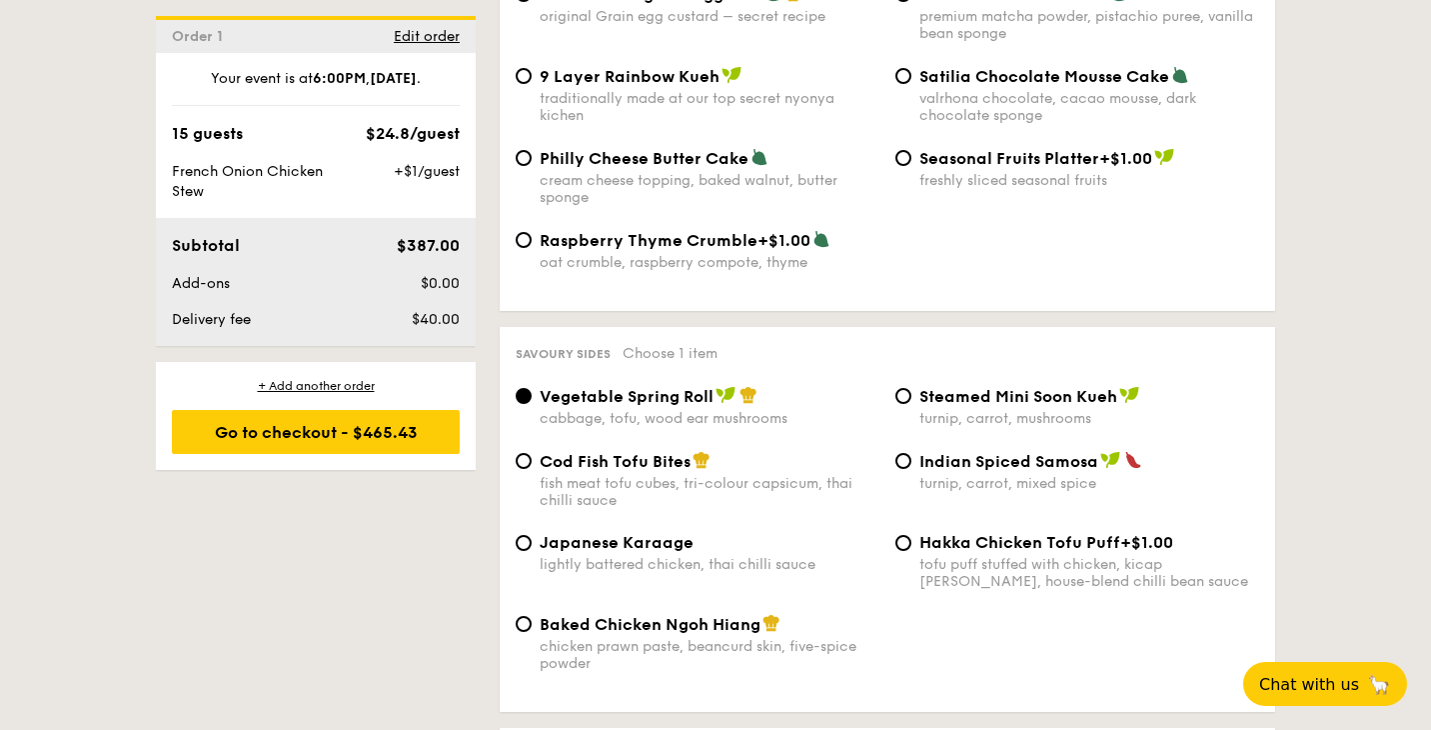
scroll to position [3195, 0]
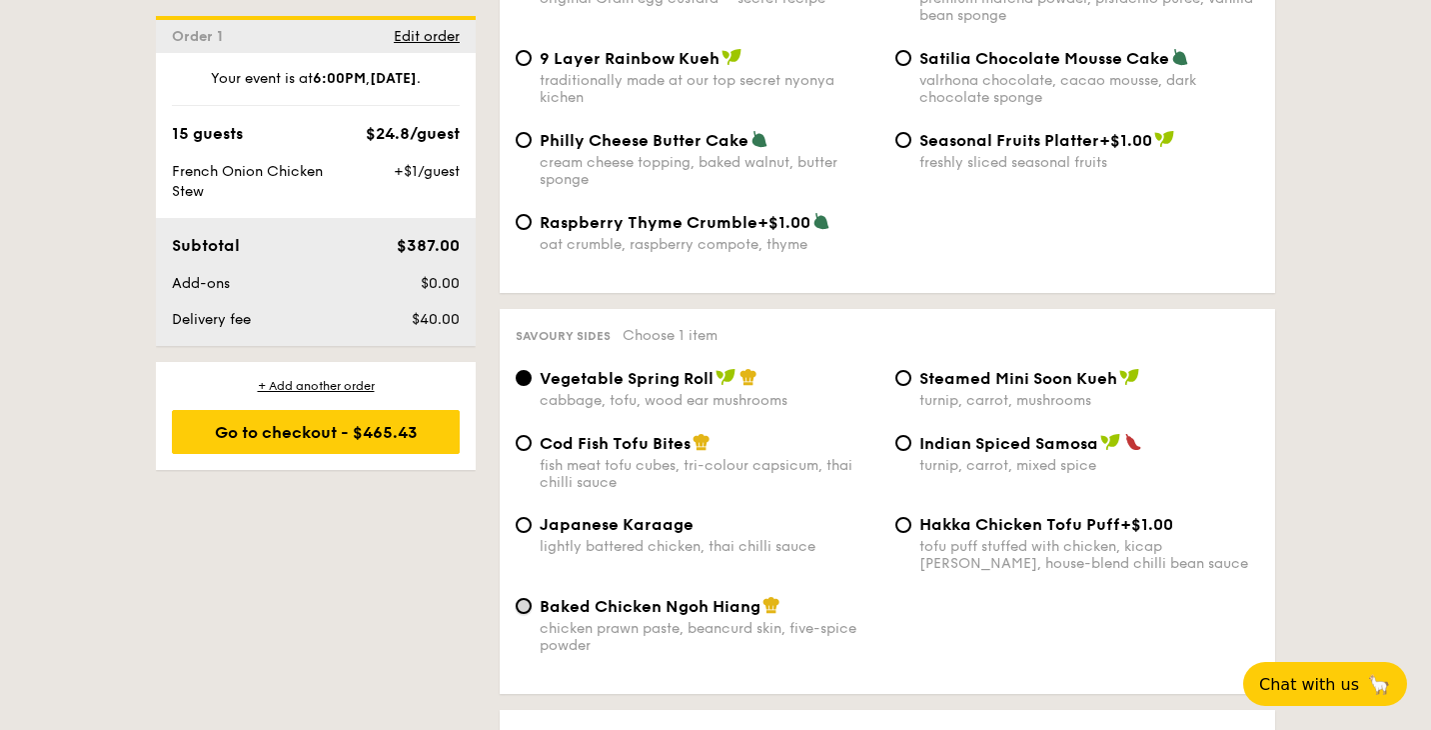
click at [523, 613] on input "Baked Chicken Ngoh Hiang chicken prawn paste, beancurd skin, five-spice powder" at bounding box center [524, 606] width 16 height 16
radio input "true"
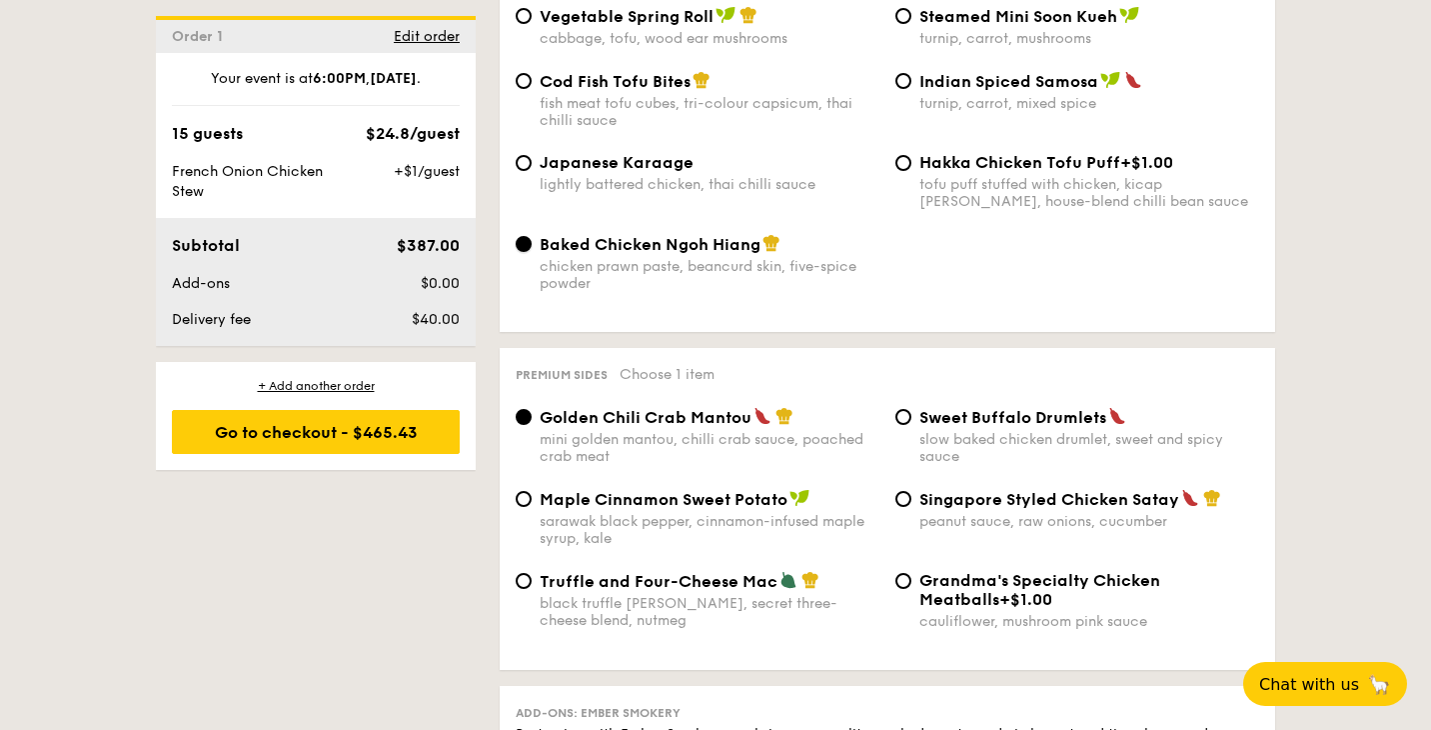
scroll to position [3557, 0]
click at [908, 506] on input "Singapore Styled Chicken Satay peanut sauce, raw onions, cucumber" at bounding box center [904, 498] width 16 height 16
radio input "true"
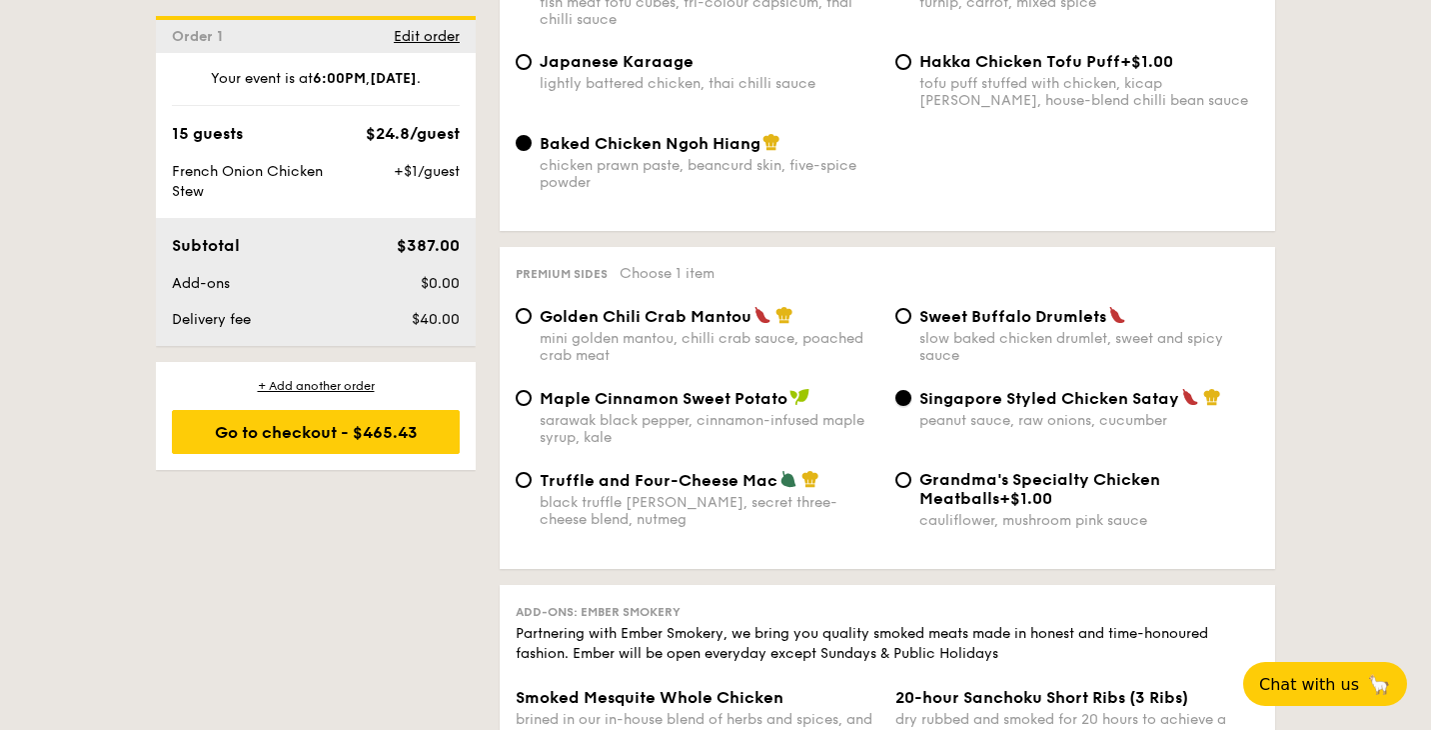
scroll to position [3673, 0]
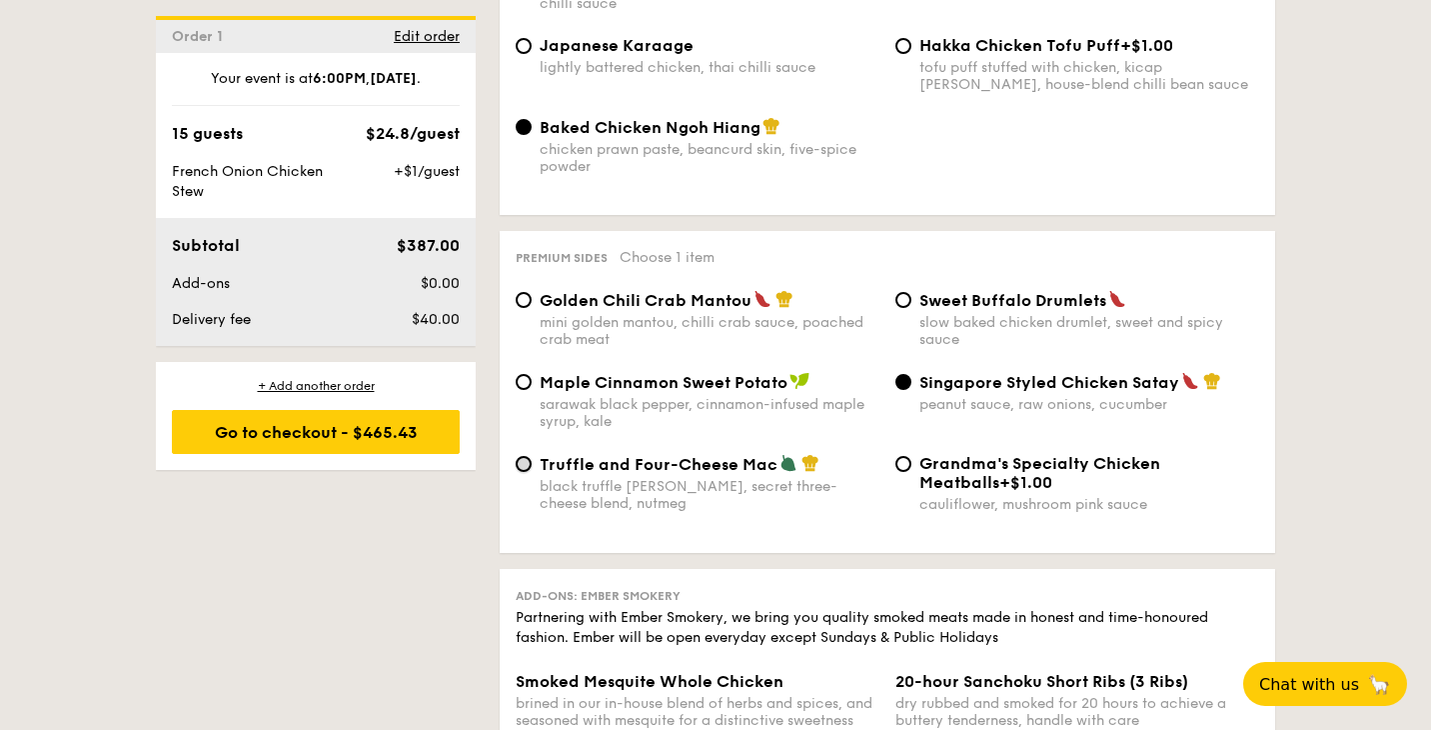
click at [520, 472] on input "Truffle and Four-Cheese Mac black truffle pate, brie, secret three-cheese blend…" at bounding box center [524, 464] width 16 height 16
radio input "true"
click at [903, 390] on input "Singapore Styled Chicken Satay peanut sauce, raw onions, cucumber" at bounding box center [904, 382] width 16 height 16
radio input "true"
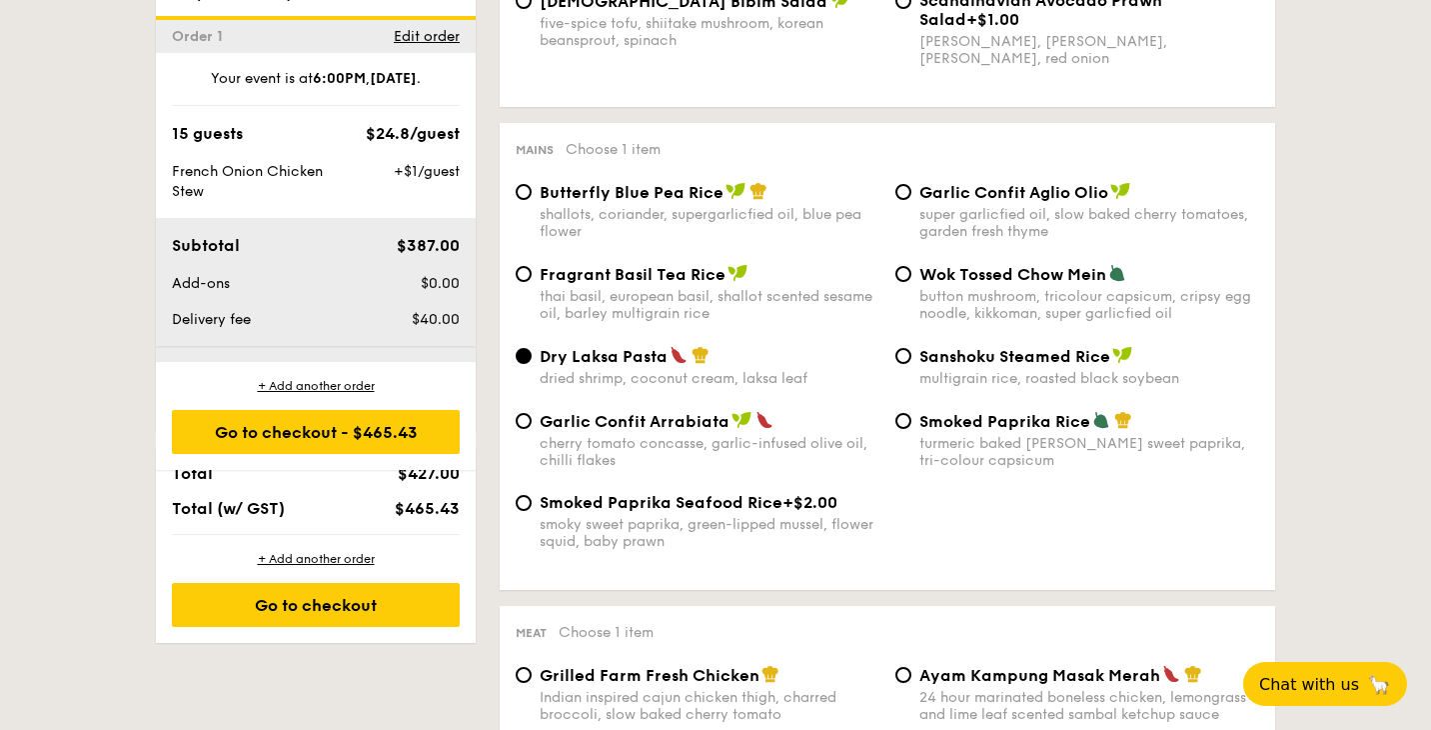
scroll to position [0, 0]
